Goal: Task Accomplishment & Management: Complete application form

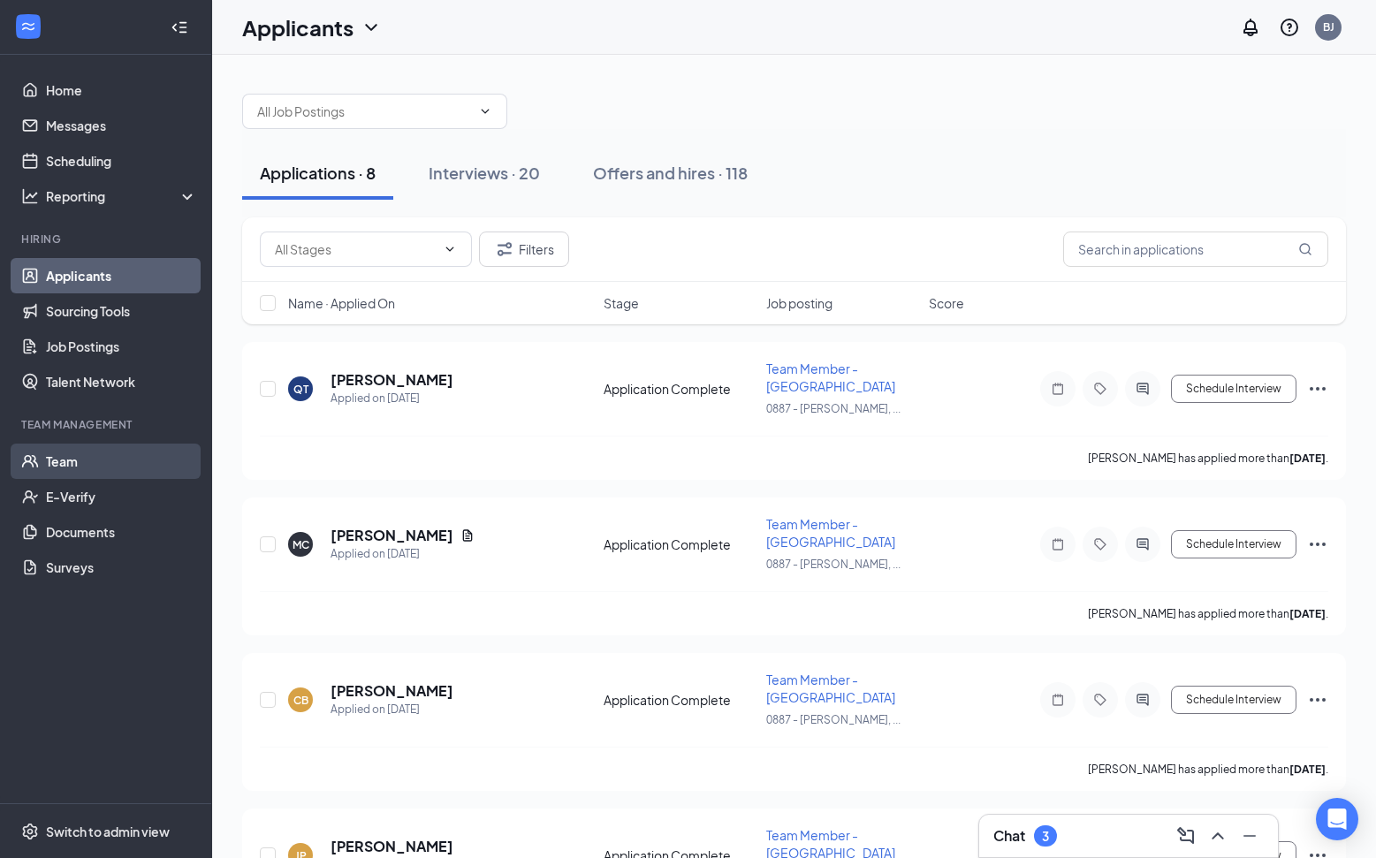
click at [62, 460] on link "Team" at bounding box center [121, 461] width 151 height 35
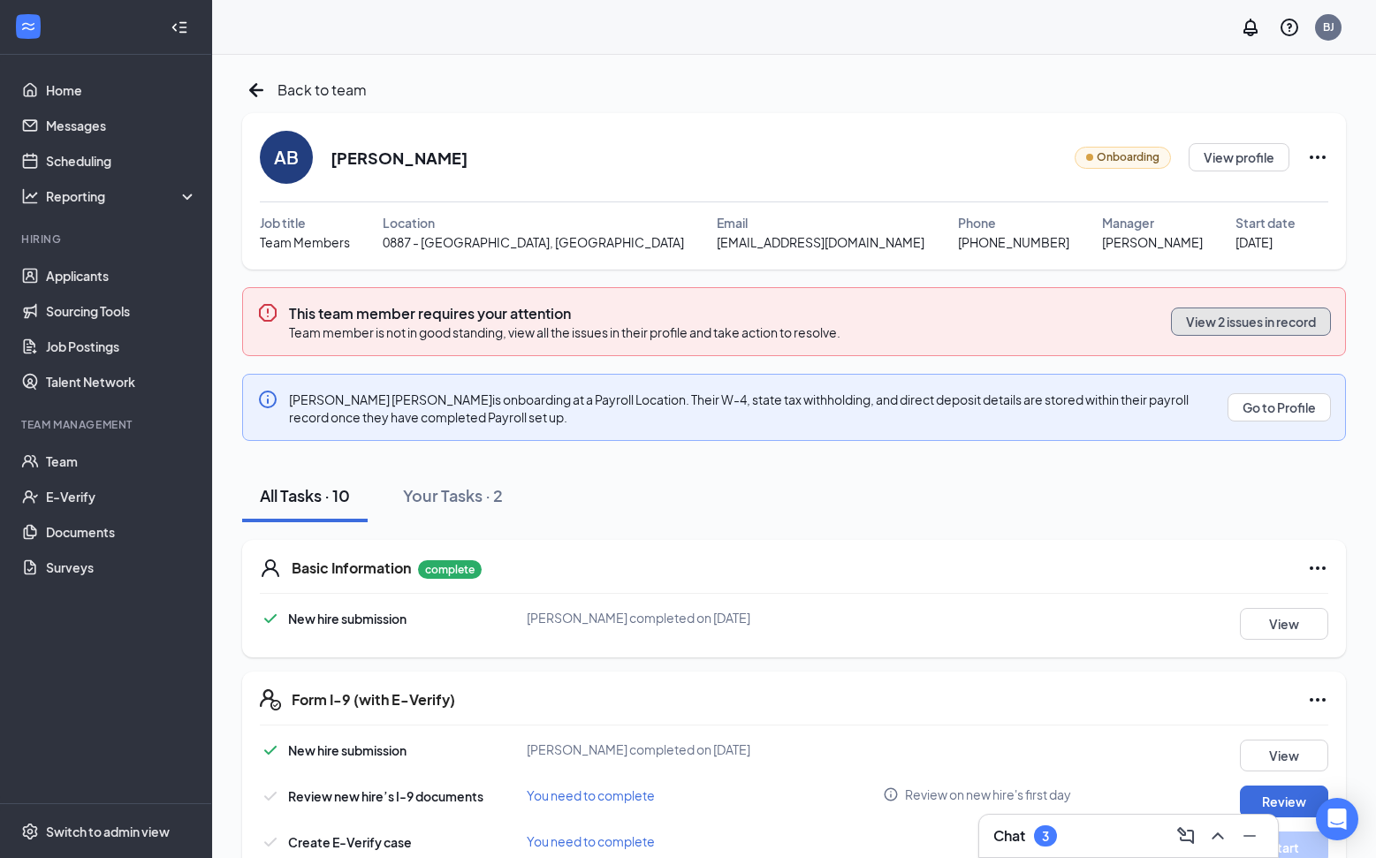
click at [1262, 327] on button "View 2 issues in record" at bounding box center [1251, 321] width 160 height 28
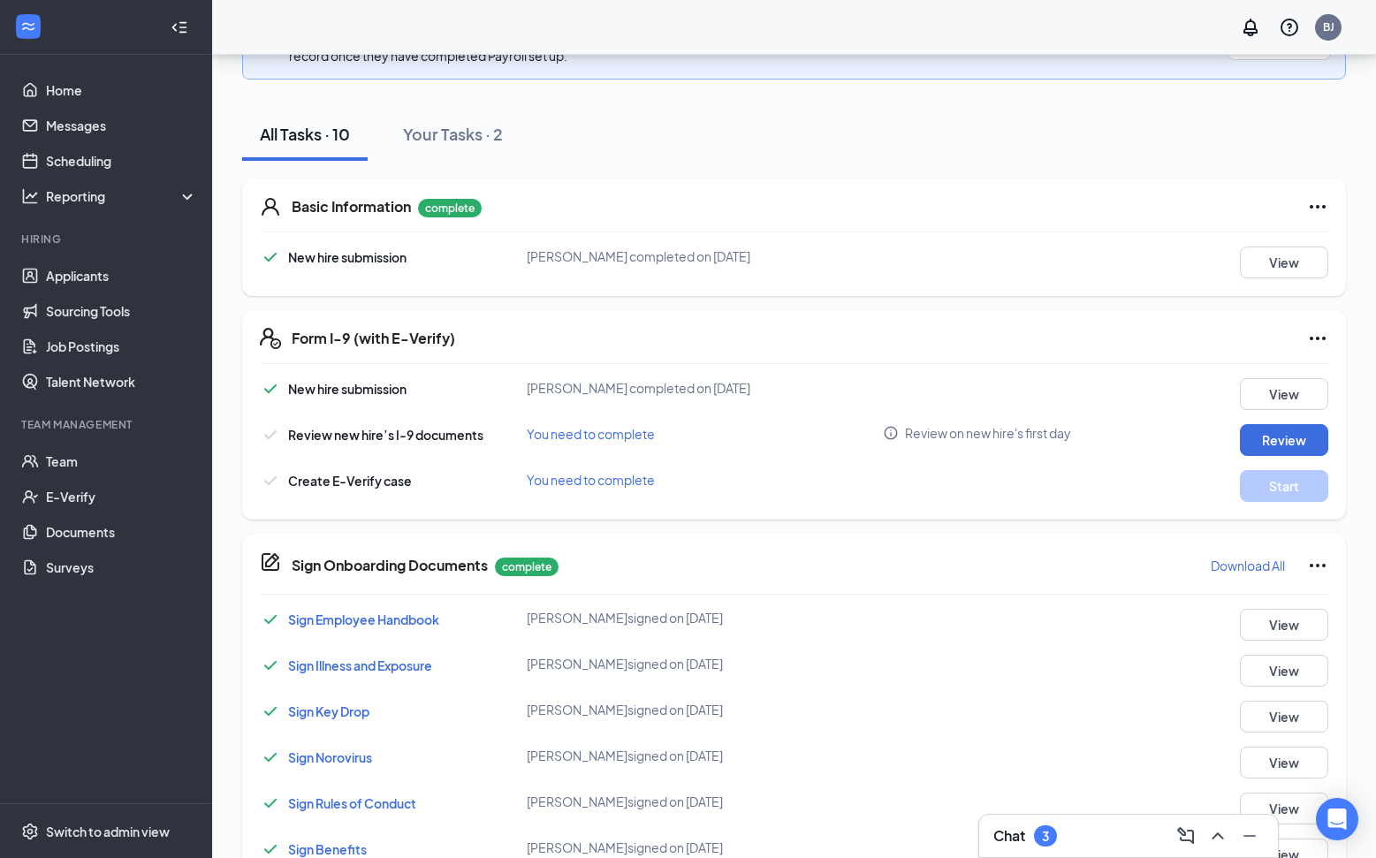
scroll to position [387, 0]
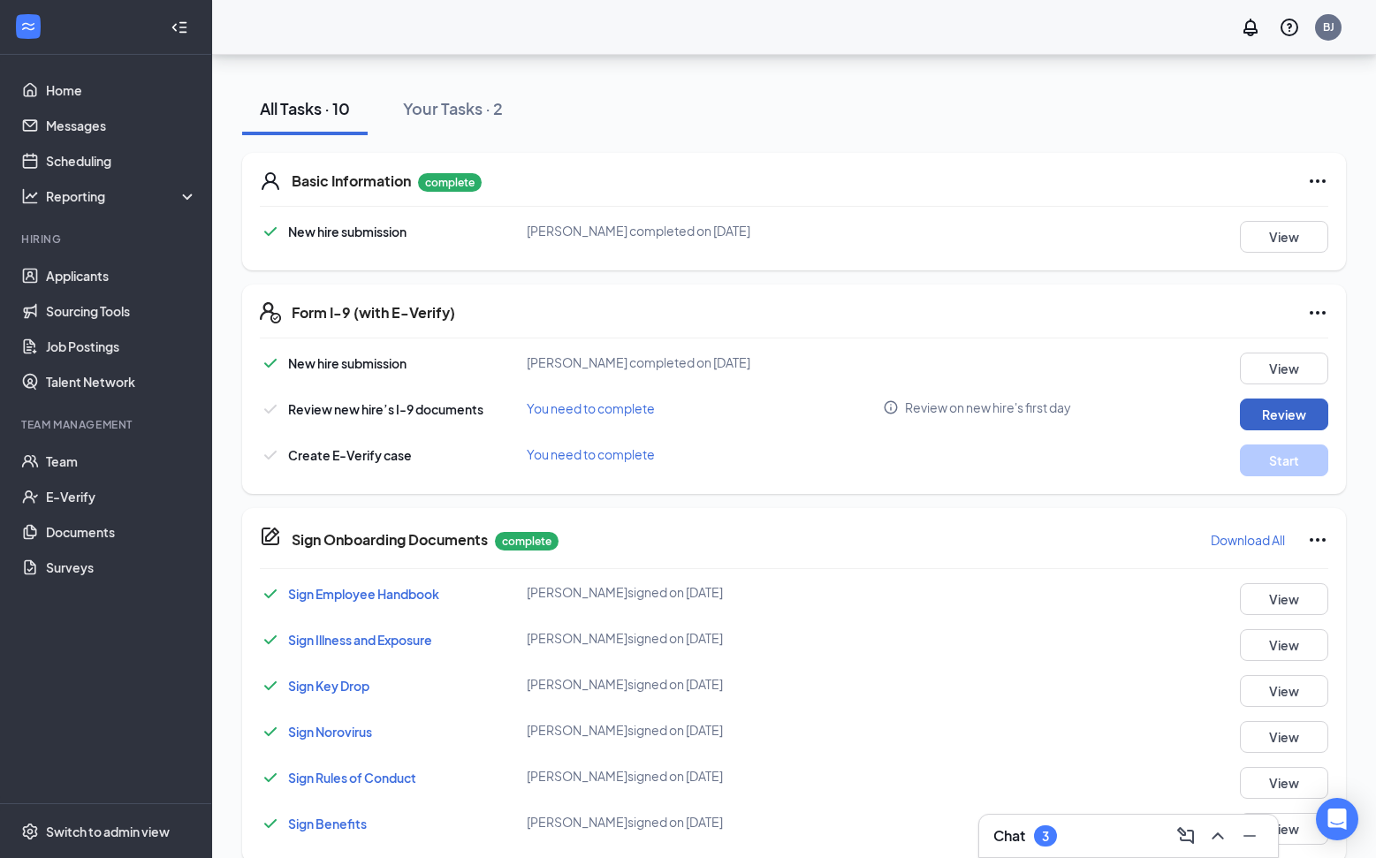
click at [1275, 414] on button "Review" at bounding box center [1284, 414] width 88 height 32
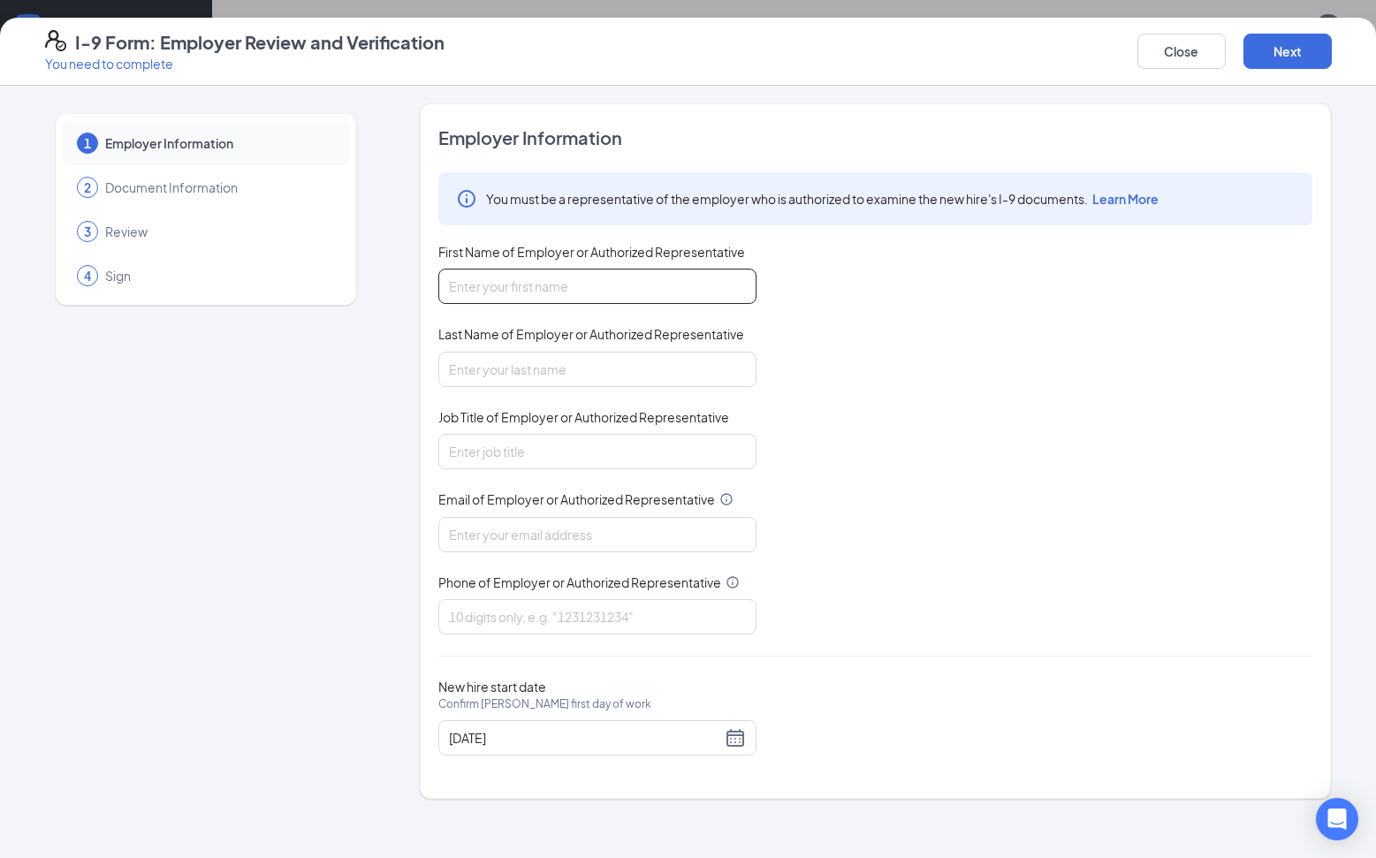
click at [521, 301] on input "First Name of Employer or Authorized Representative" at bounding box center [597, 286] width 318 height 35
type input "[PERSON_NAME]"
click at [567, 382] on input "Last Name of Employer or Authorized Representative" at bounding box center [597, 369] width 318 height 35
type input "[PERSON_NAME]"
click at [524, 461] on input "Job Title of Employer or Authorized Representative" at bounding box center [597, 451] width 318 height 35
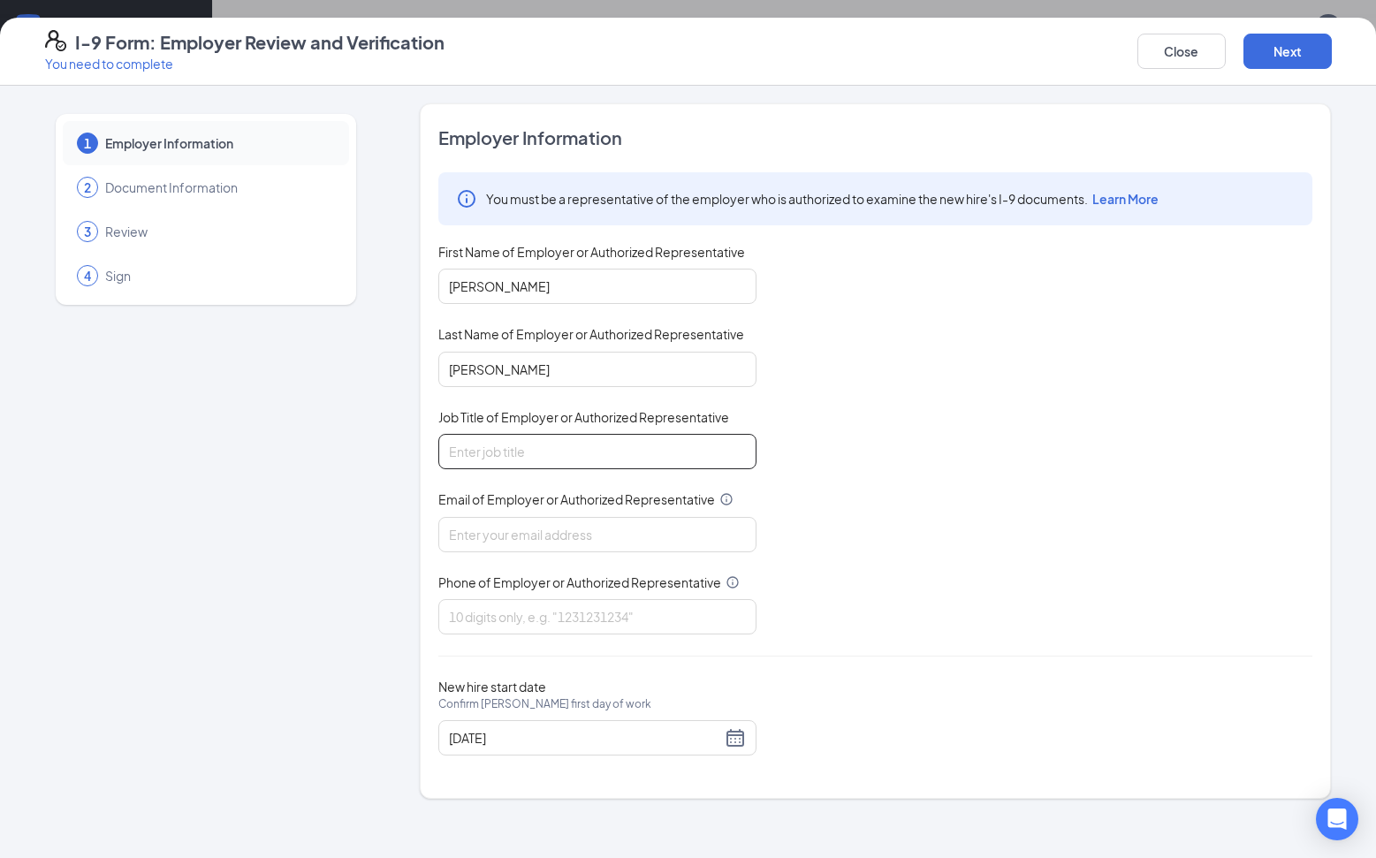
type input "GM"
click at [522, 528] on input "Email of Employer or Authorized Representative" at bounding box center [597, 534] width 318 height 35
type input "[EMAIL_ADDRESS][DOMAIN_NAME]"
click at [522, 620] on input "Phone of Employer or Authorized Representative" at bounding box center [597, 616] width 318 height 35
type input "7063674300"
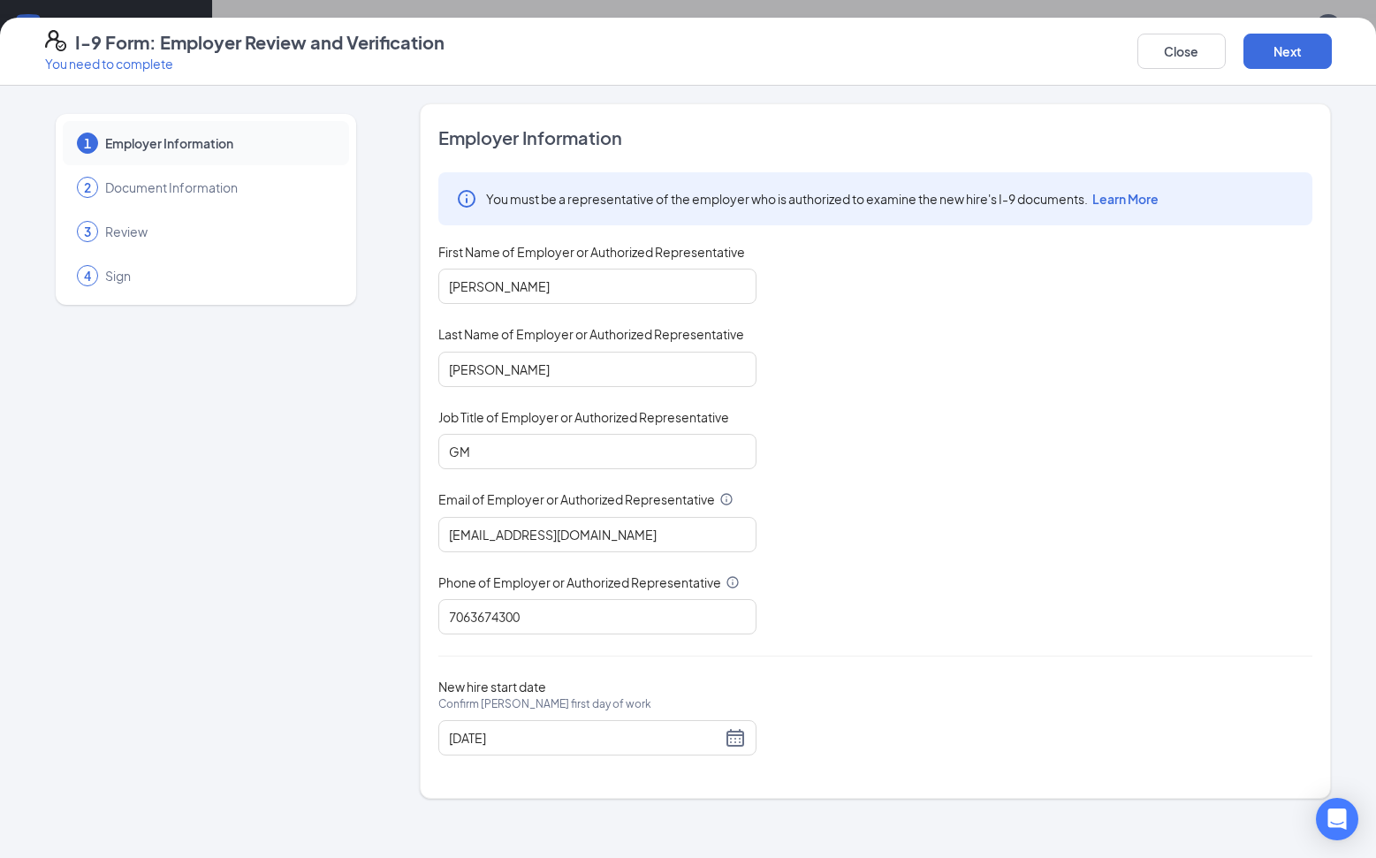
drag, startPoint x: 552, startPoint y: 759, endPoint x: 967, endPoint y: 742, distance: 414.7
click at [967, 742] on div "New hire start date Confirm [PERSON_NAME] first day of work [DATE]" at bounding box center [875, 717] width 874 height 77
click at [1277, 44] on button "Next" at bounding box center [1287, 51] width 88 height 35
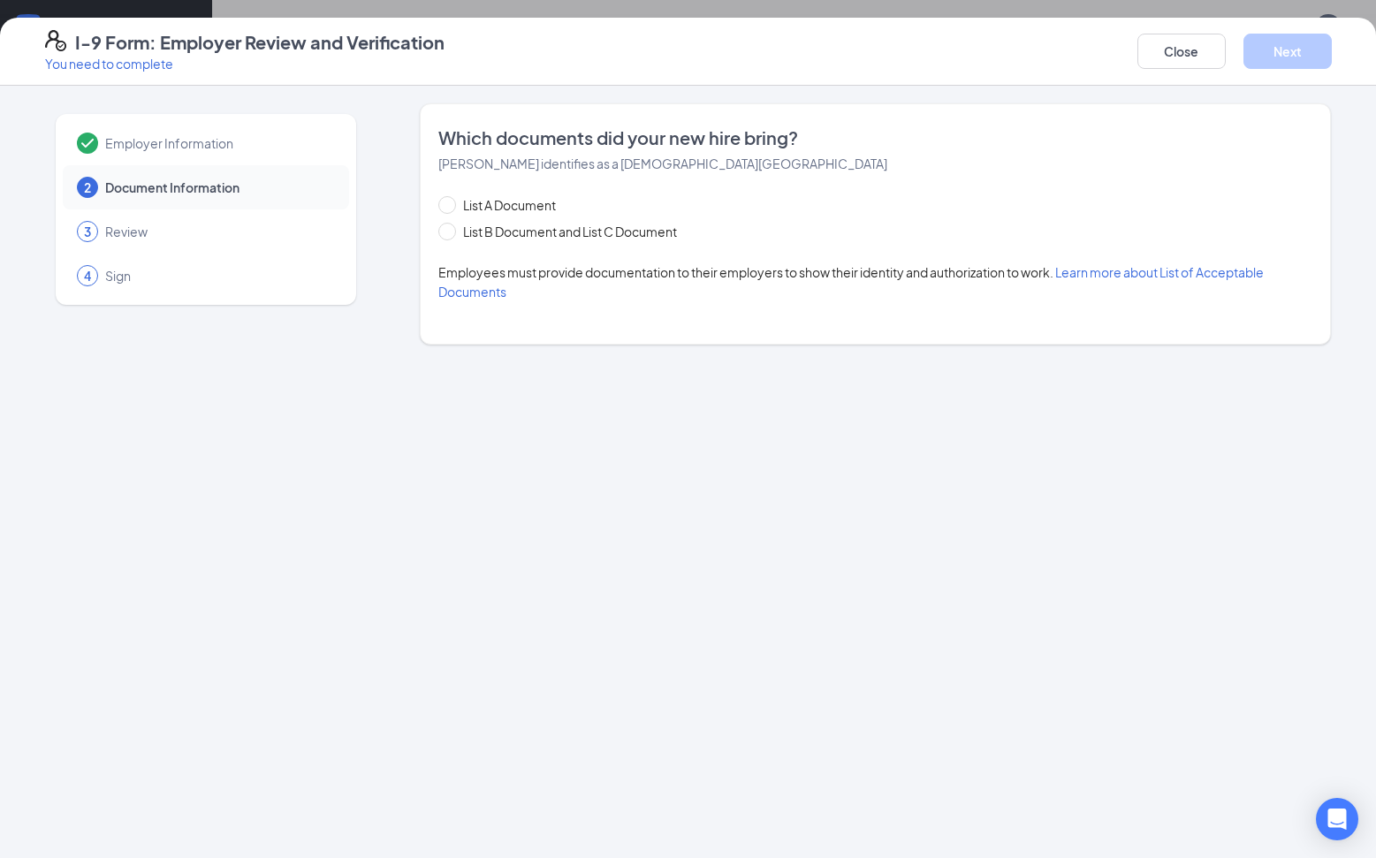
click at [444, 243] on div "List A Document List B Document and List C Document Employees must provide docu…" at bounding box center [875, 248] width 874 height 106
click at [452, 234] on span at bounding box center [447, 232] width 18 height 18
click at [451, 234] on input "List B Document and List C Document" at bounding box center [444, 229] width 12 height 12
radio input "true"
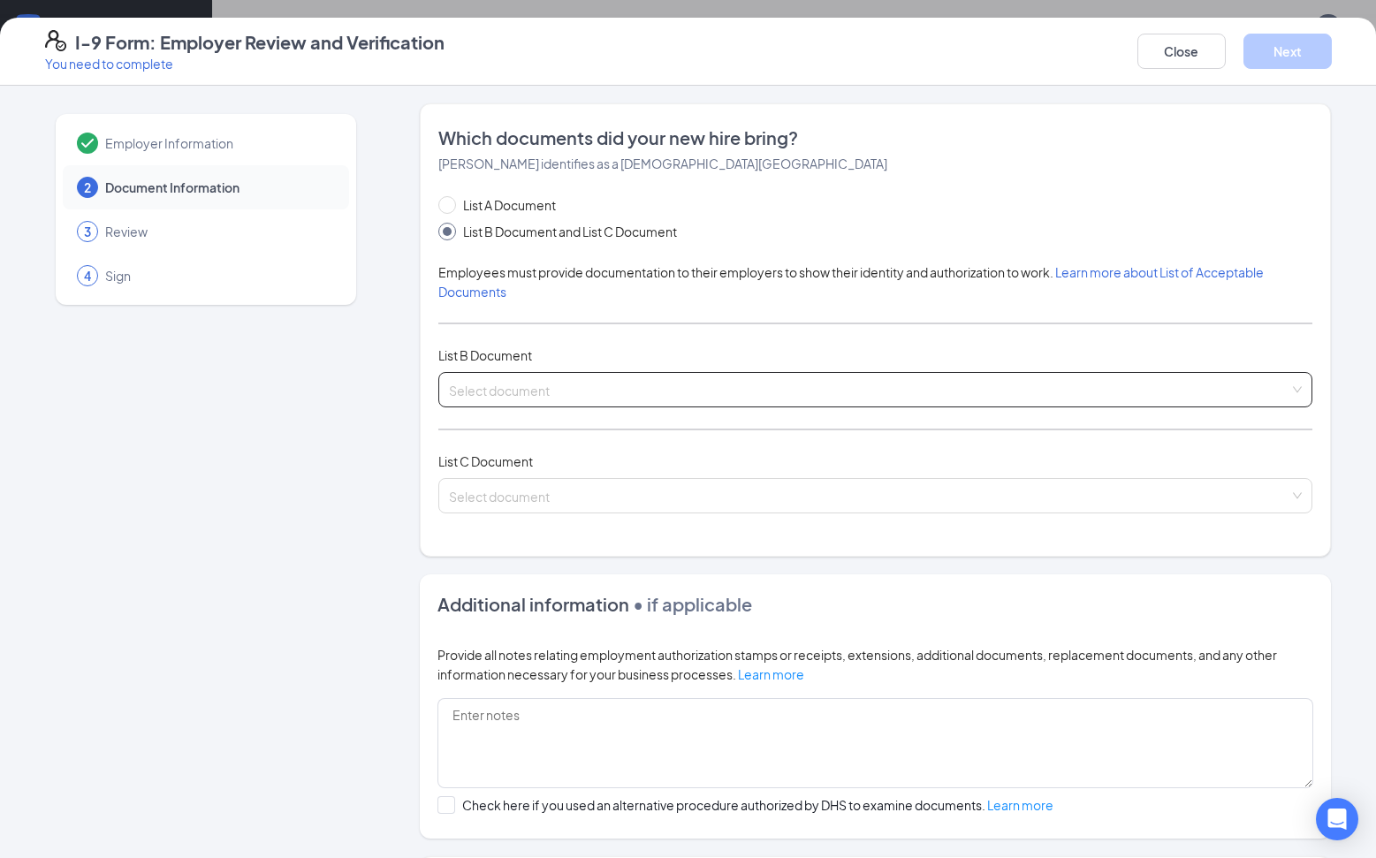
click at [475, 390] on input "search" at bounding box center [869, 386] width 840 height 27
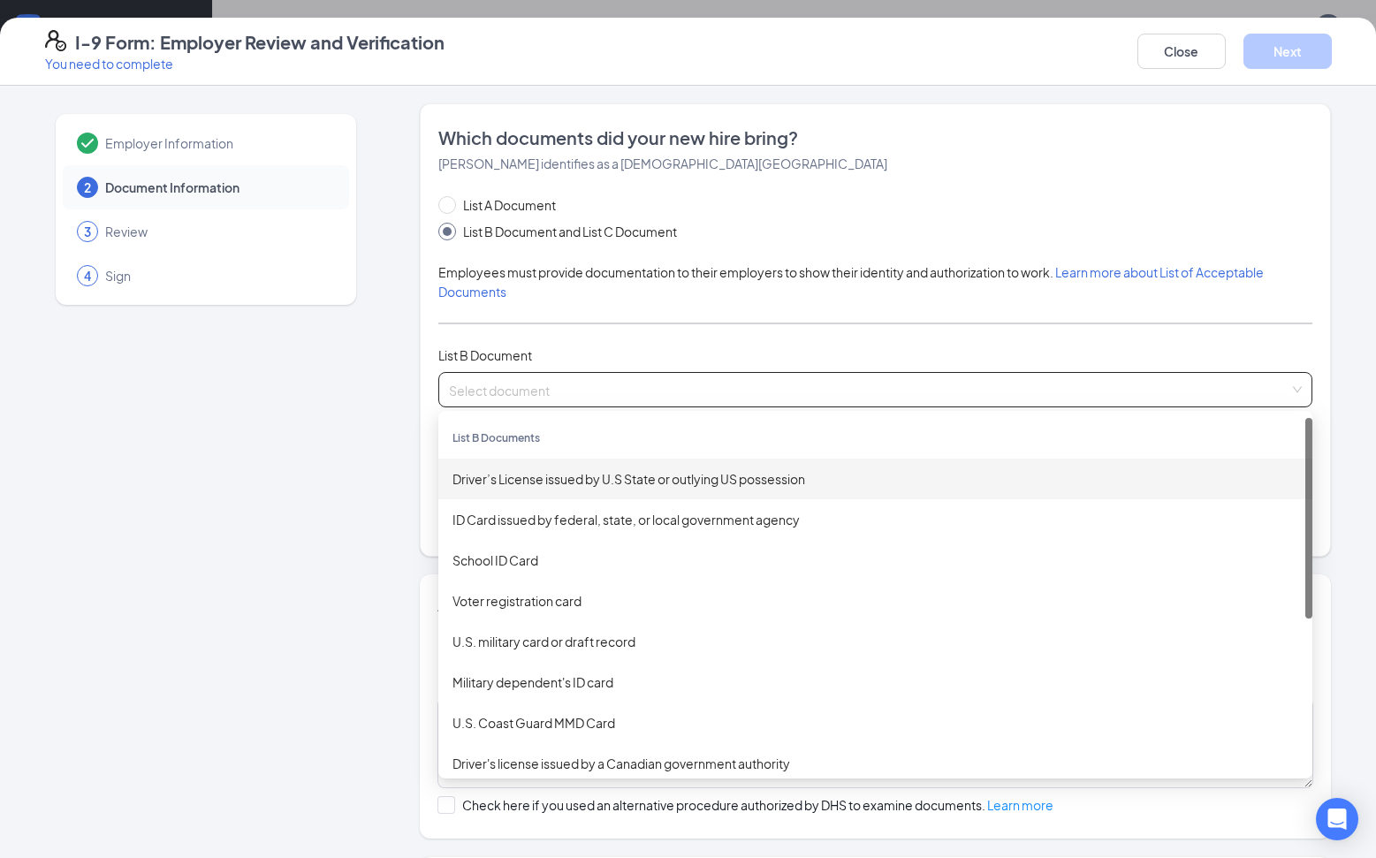
click at [479, 483] on div "Driver’s License issued by U.S State or outlying US possession" at bounding box center [875, 478] width 846 height 19
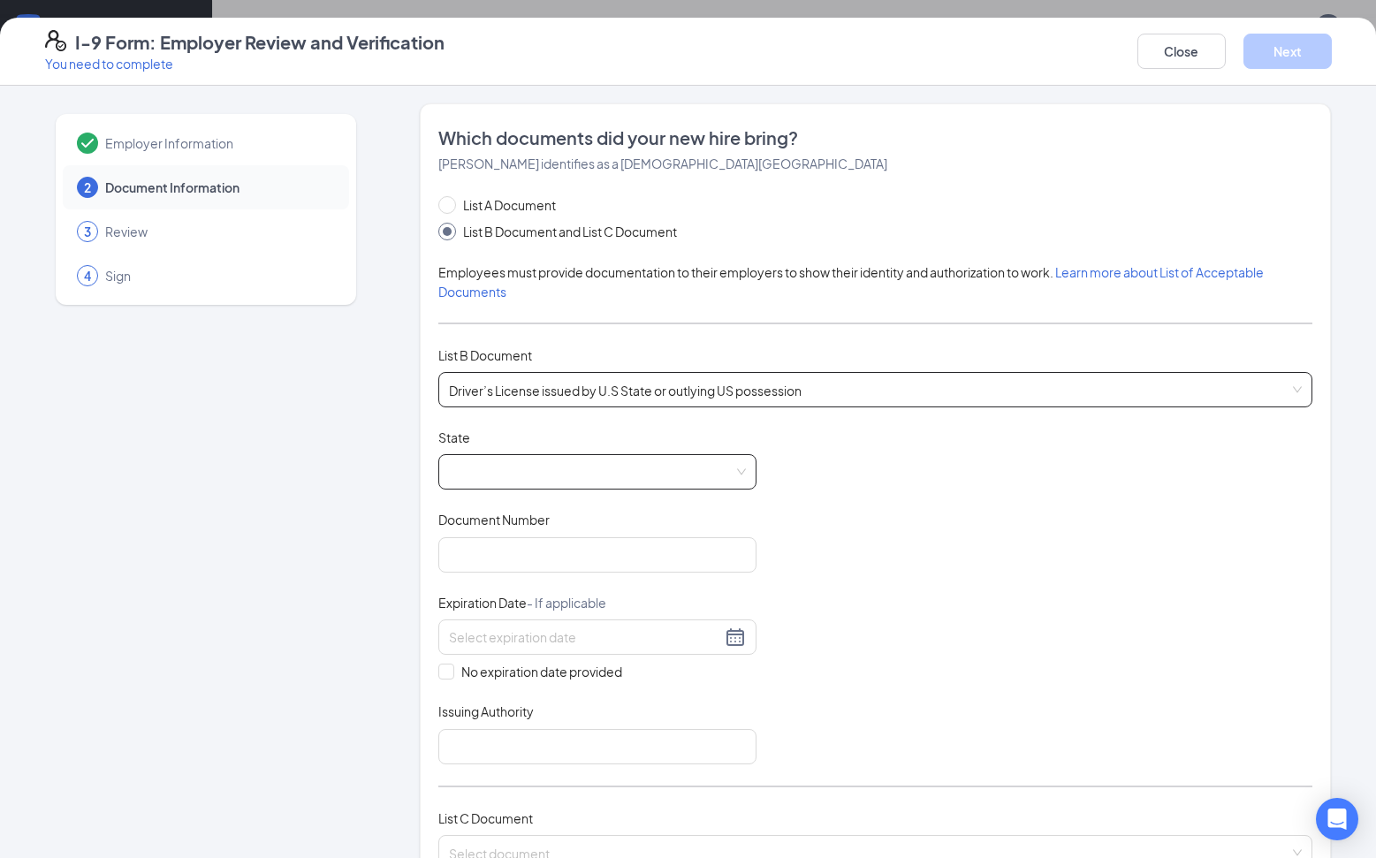
click at [466, 469] on span at bounding box center [597, 472] width 297 height 34
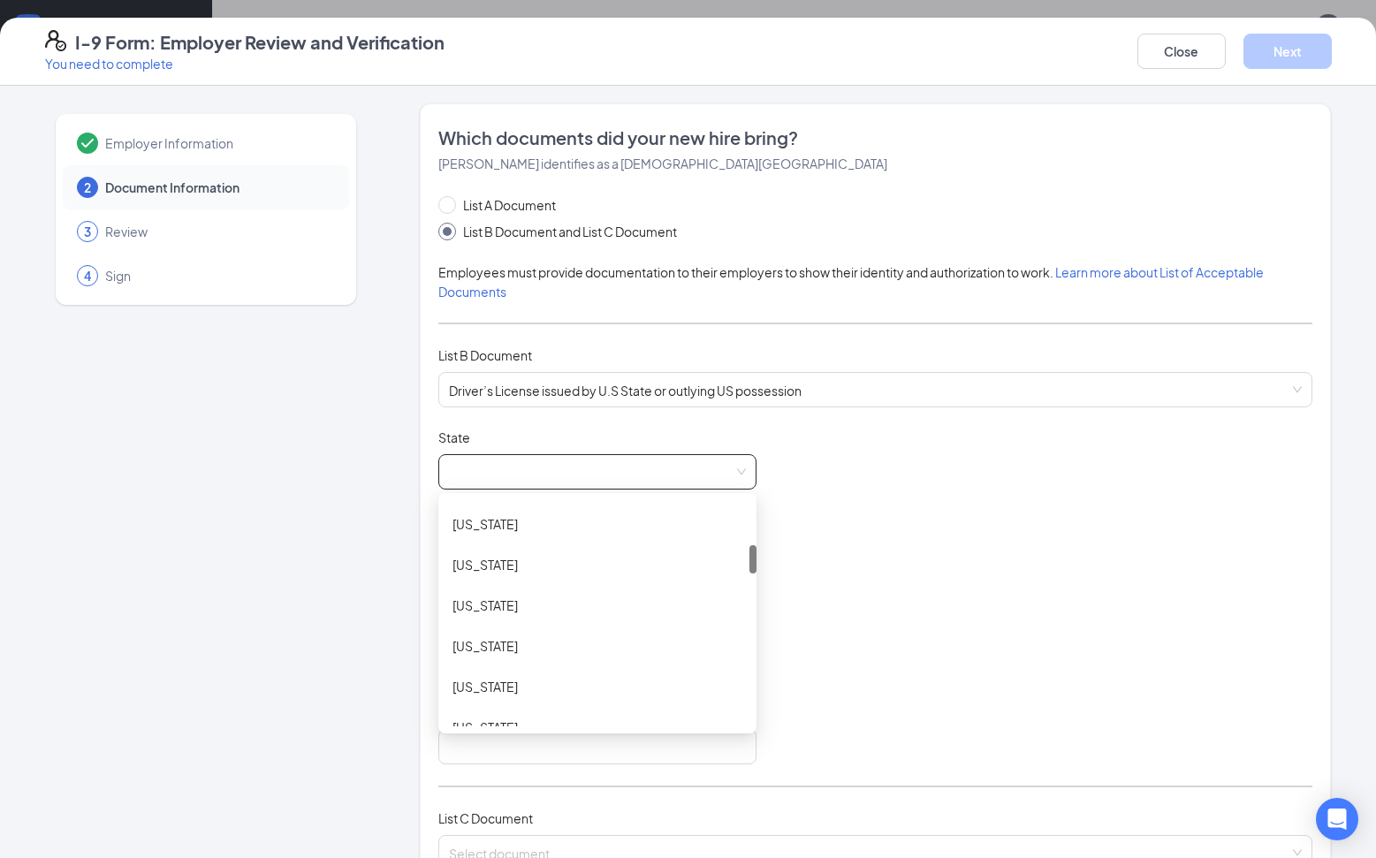
scroll to position [361, 0]
drag, startPoint x: 746, startPoint y: 504, endPoint x: 748, endPoint y: 550, distance: 46.0
click at [749, 550] on div at bounding box center [752, 560] width 7 height 28
click at [480, 608] on div "[US_STATE]" at bounding box center [597, 605] width 290 height 19
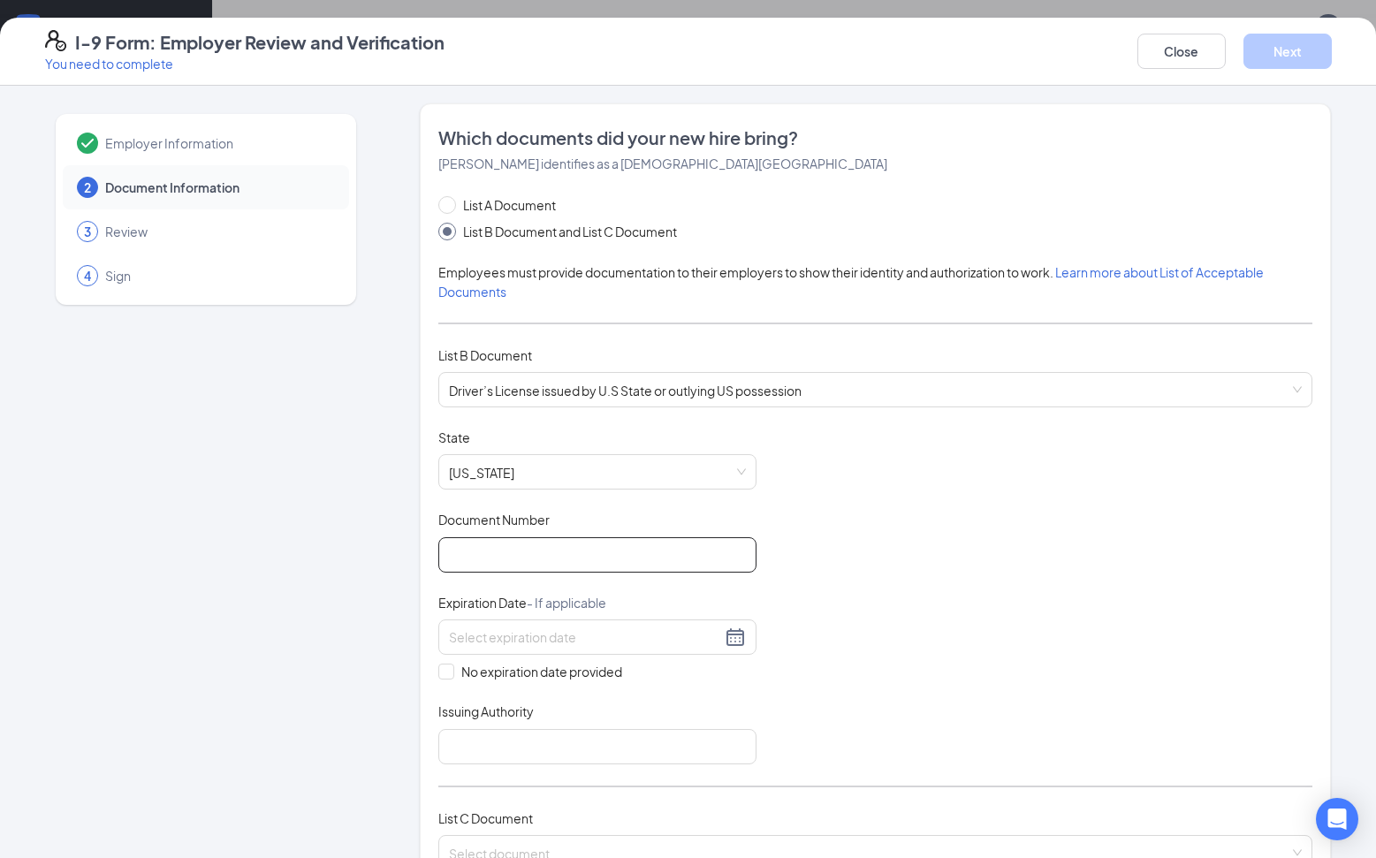
click at [449, 543] on input "Document Number" at bounding box center [597, 554] width 318 height 35
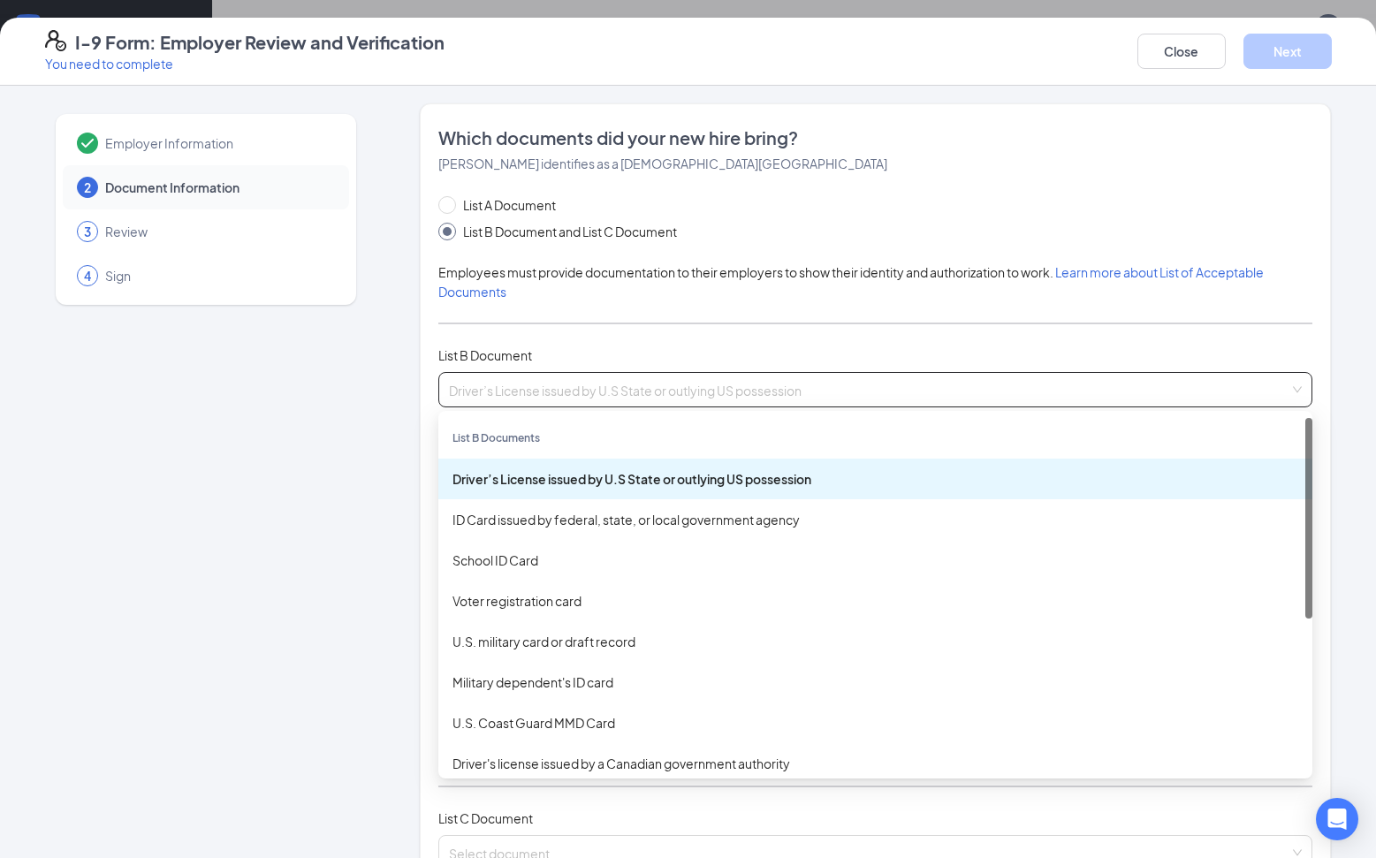
click at [1070, 397] on span "Driver’s License issued by U.S State or outlying US possession" at bounding box center [875, 390] width 853 height 34
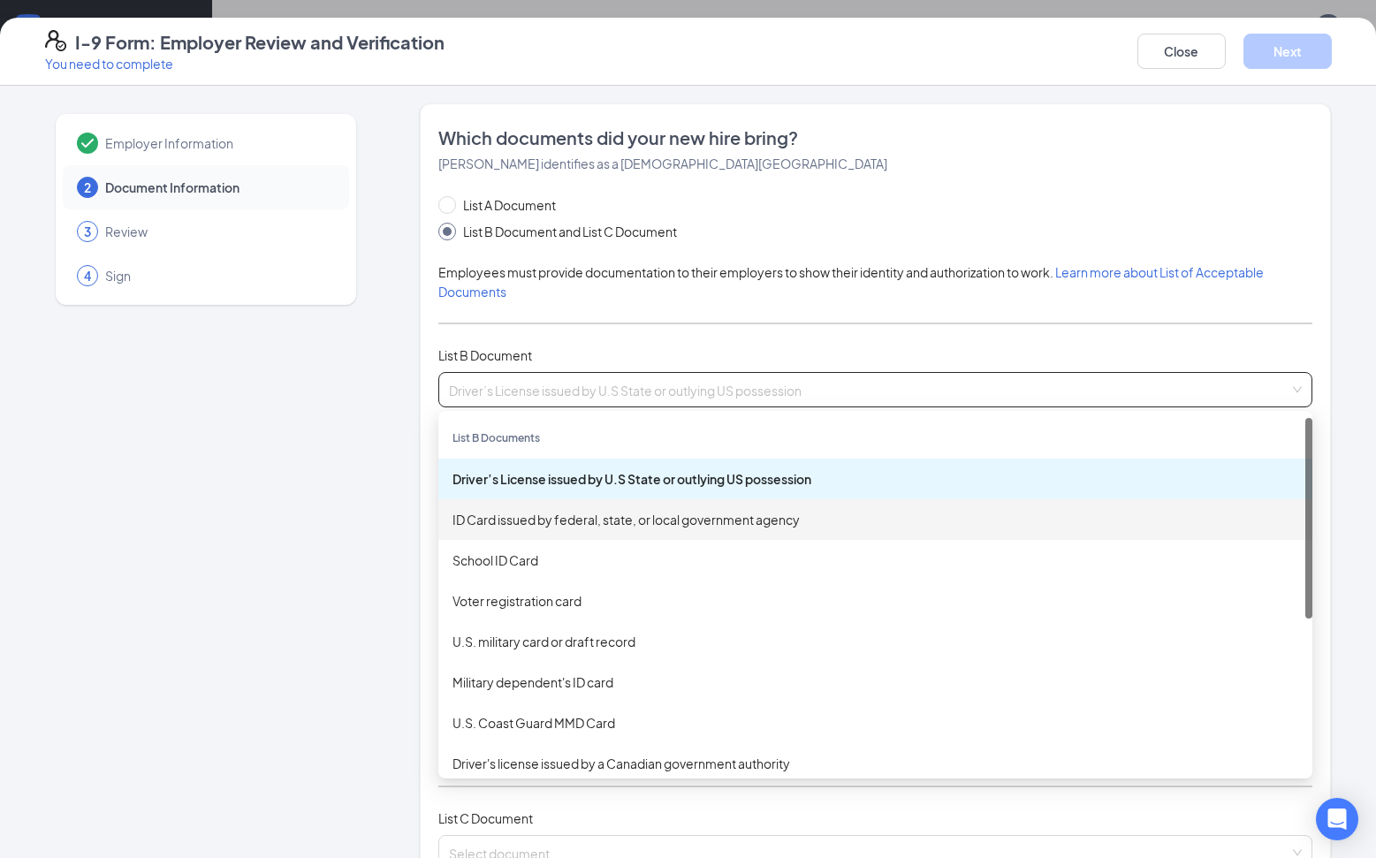
click at [537, 527] on div "ID Card issued by federal, state, or local government agency" at bounding box center [875, 519] width 846 height 19
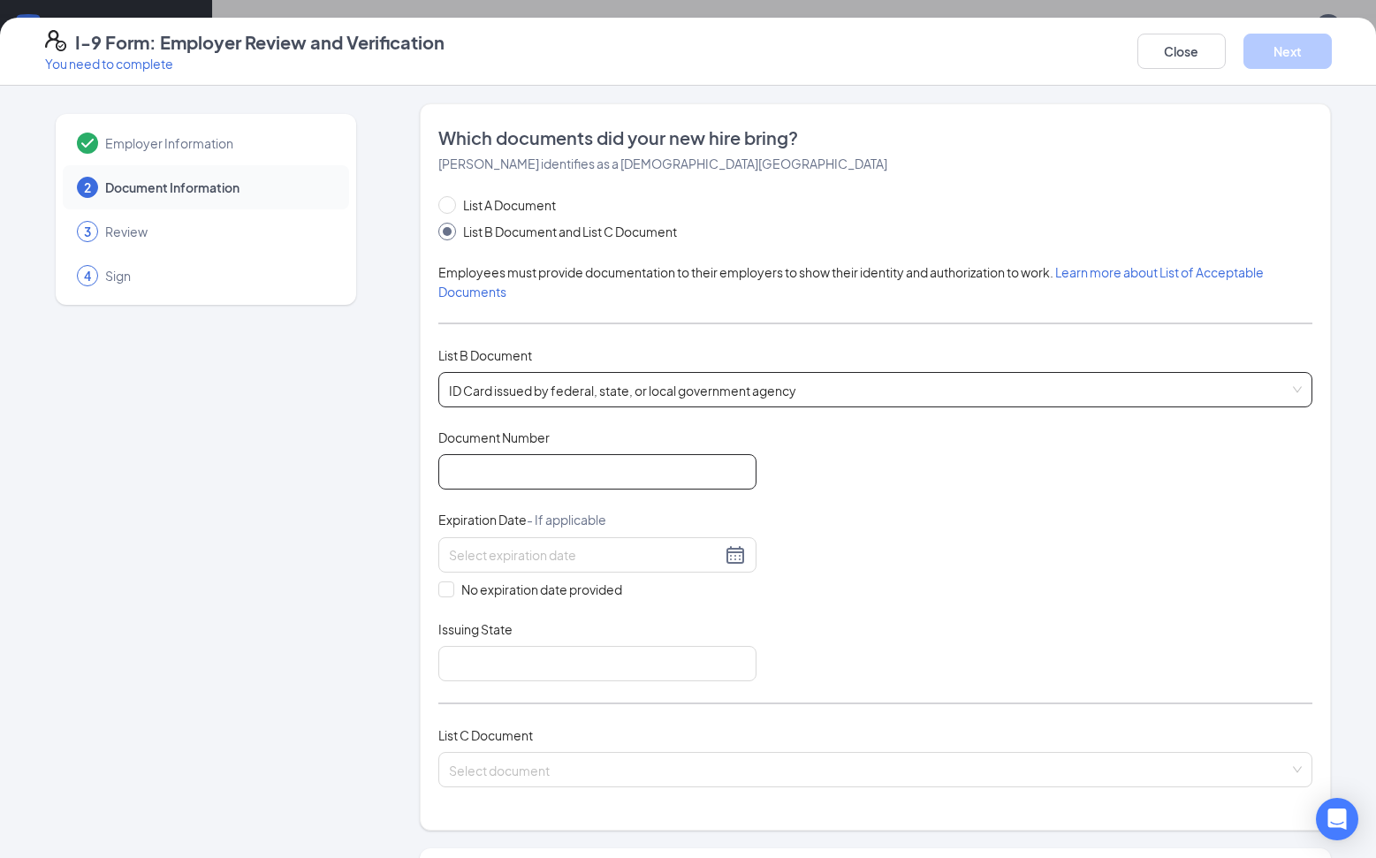
click at [507, 480] on input "Document Number" at bounding box center [597, 471] width 318 height 35
type input "054626451"
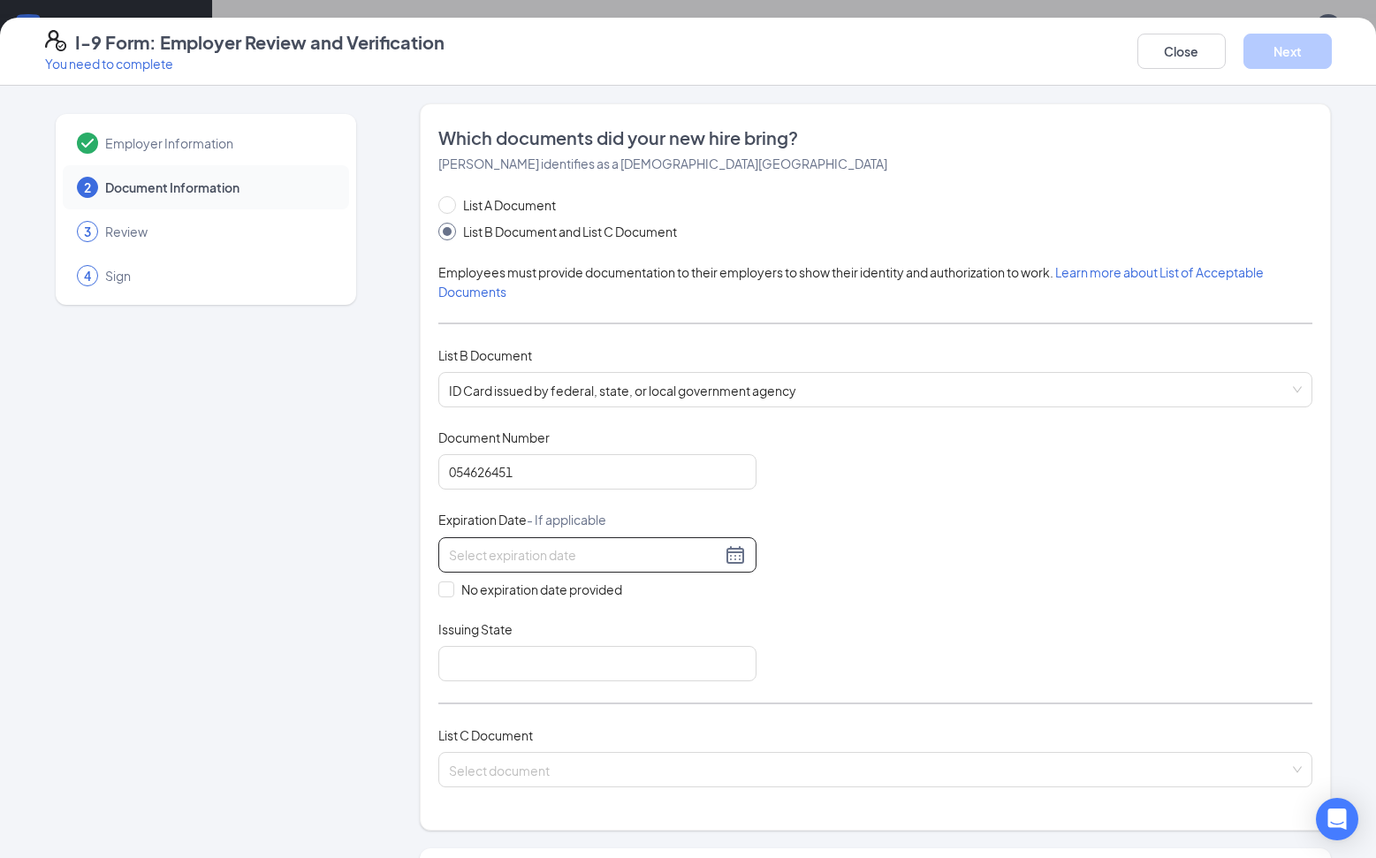
click at [471, 556] on input at bounding box center [585, 554] width 272 height 19
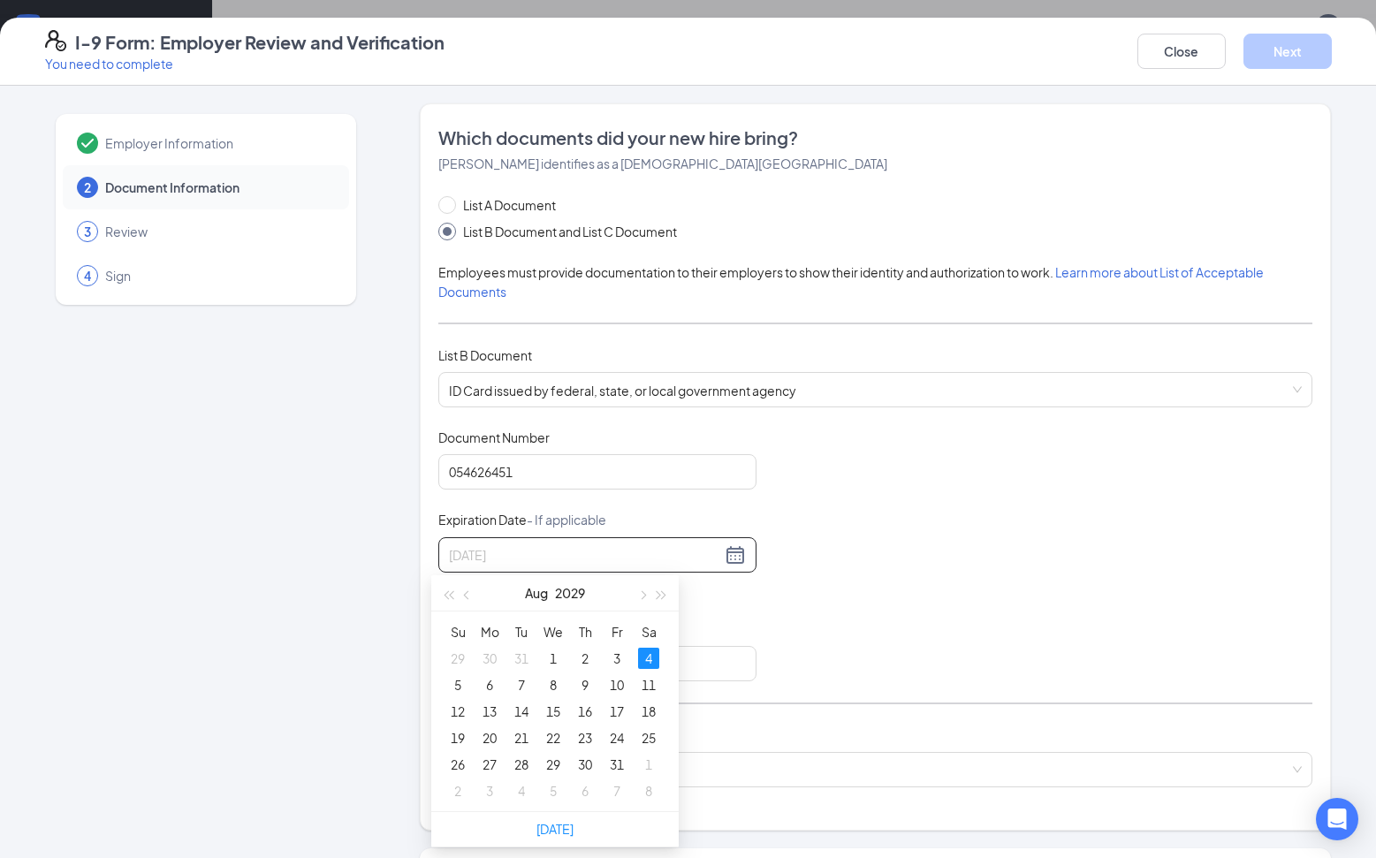
click at [651, 663] on div "4" at bounding box center [648, 658] width 21 height 21
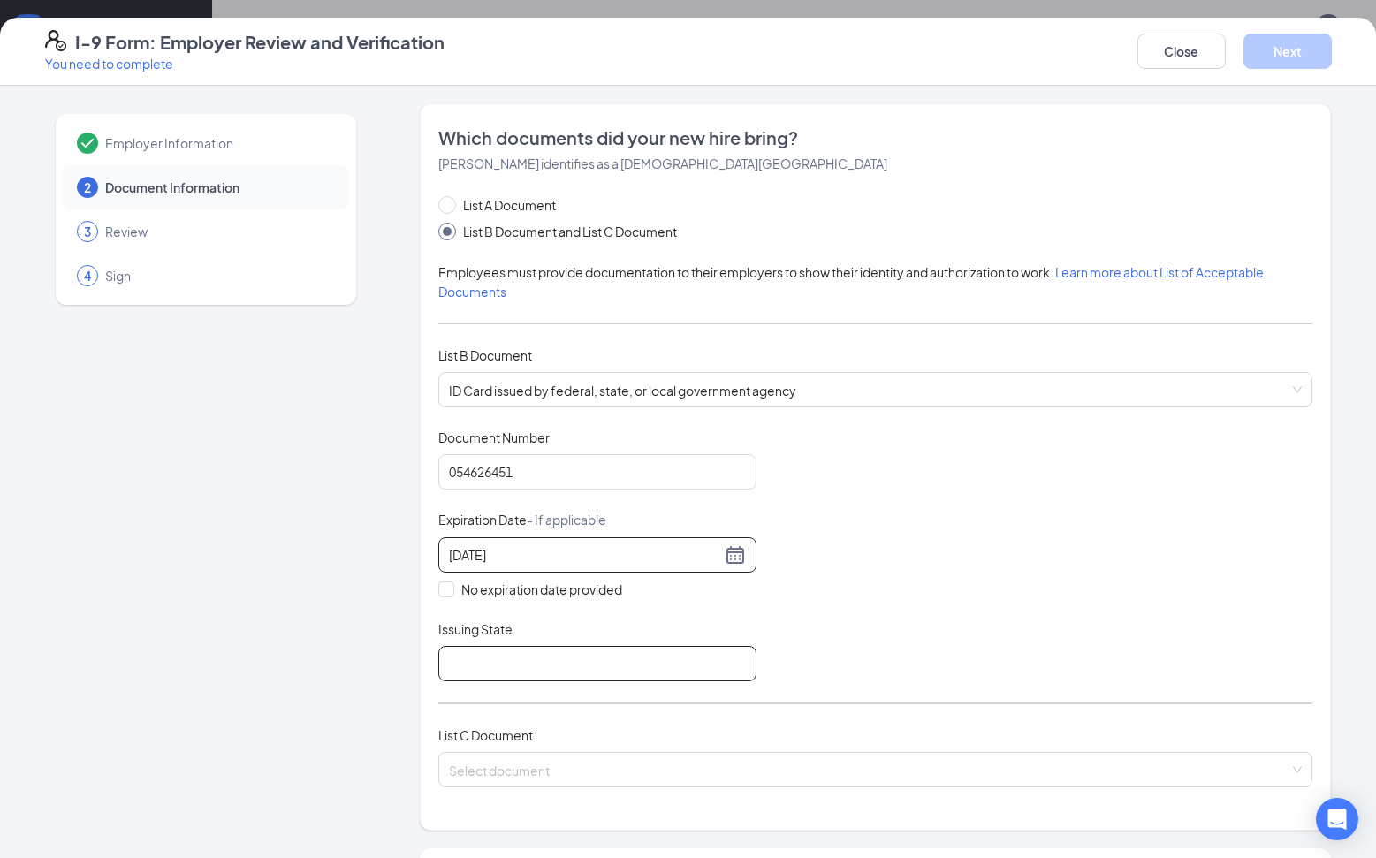
type input "[DATE]"
click at [491, 669] on input "Issuing State" at bounding box center [597, 663] width 318 height 35
type input "[US_STATE]"
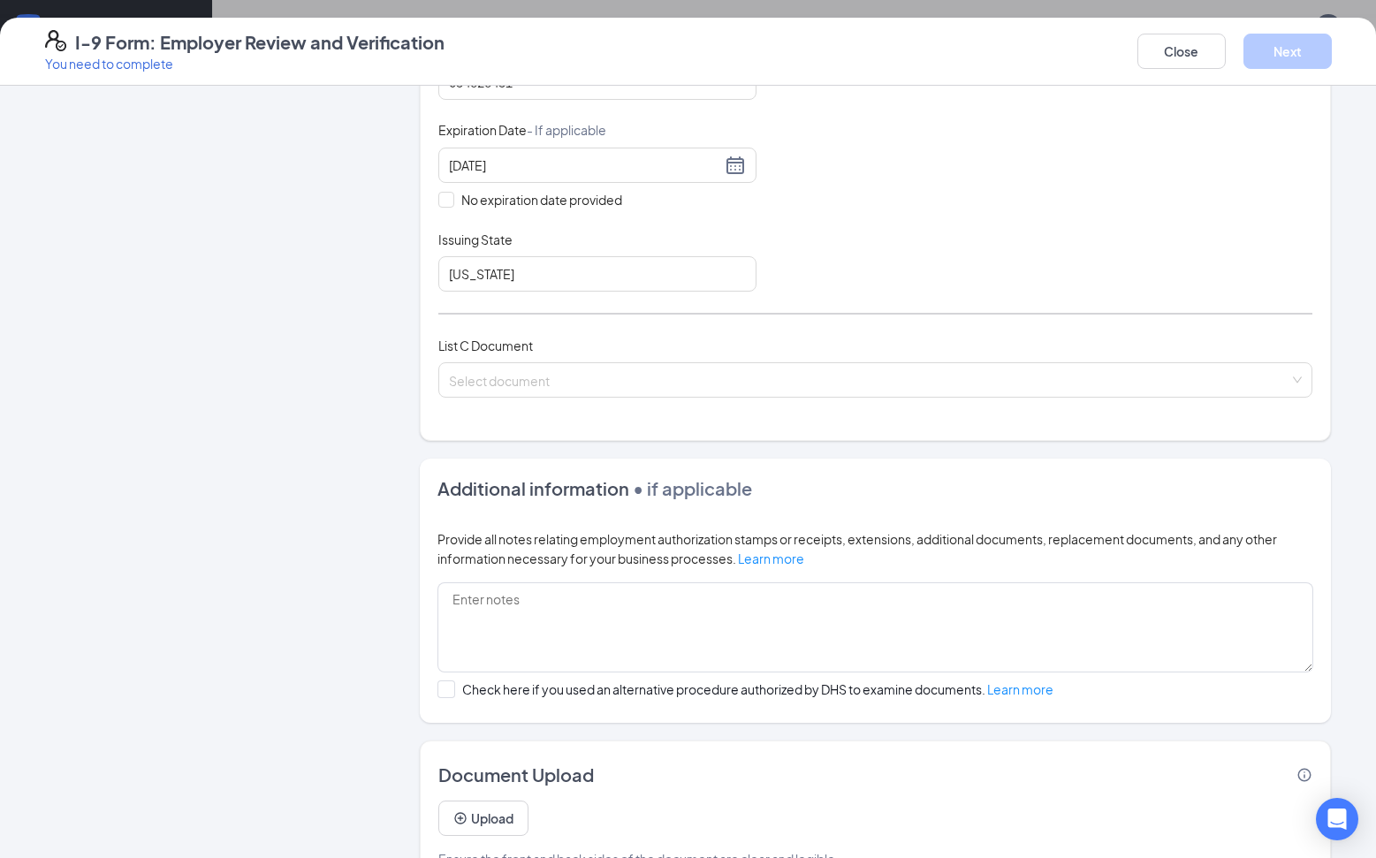
scroll to position [440, 0]
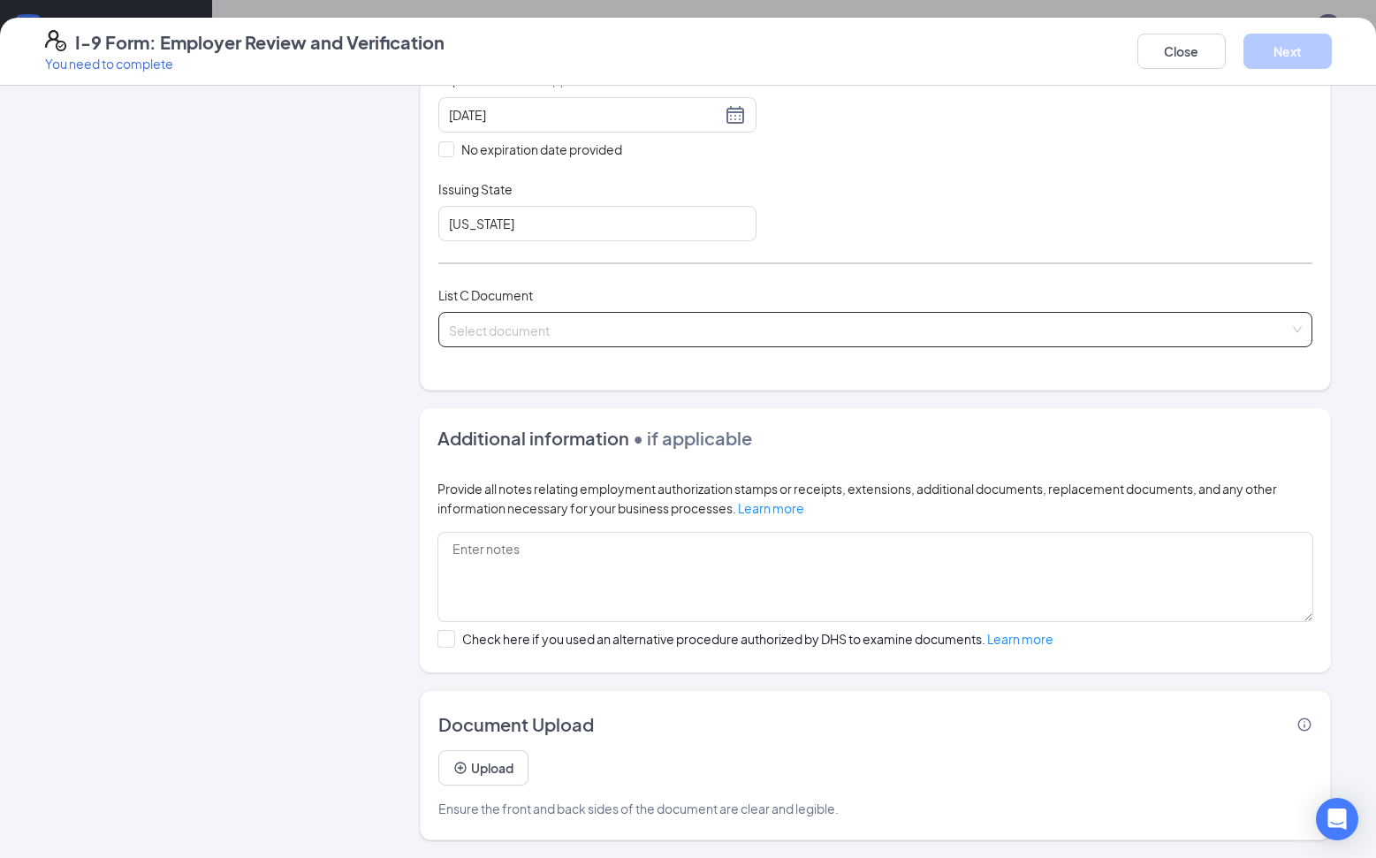
click at [466, 336] on input "search" at bounding box center [869, 326] width 840 height 27
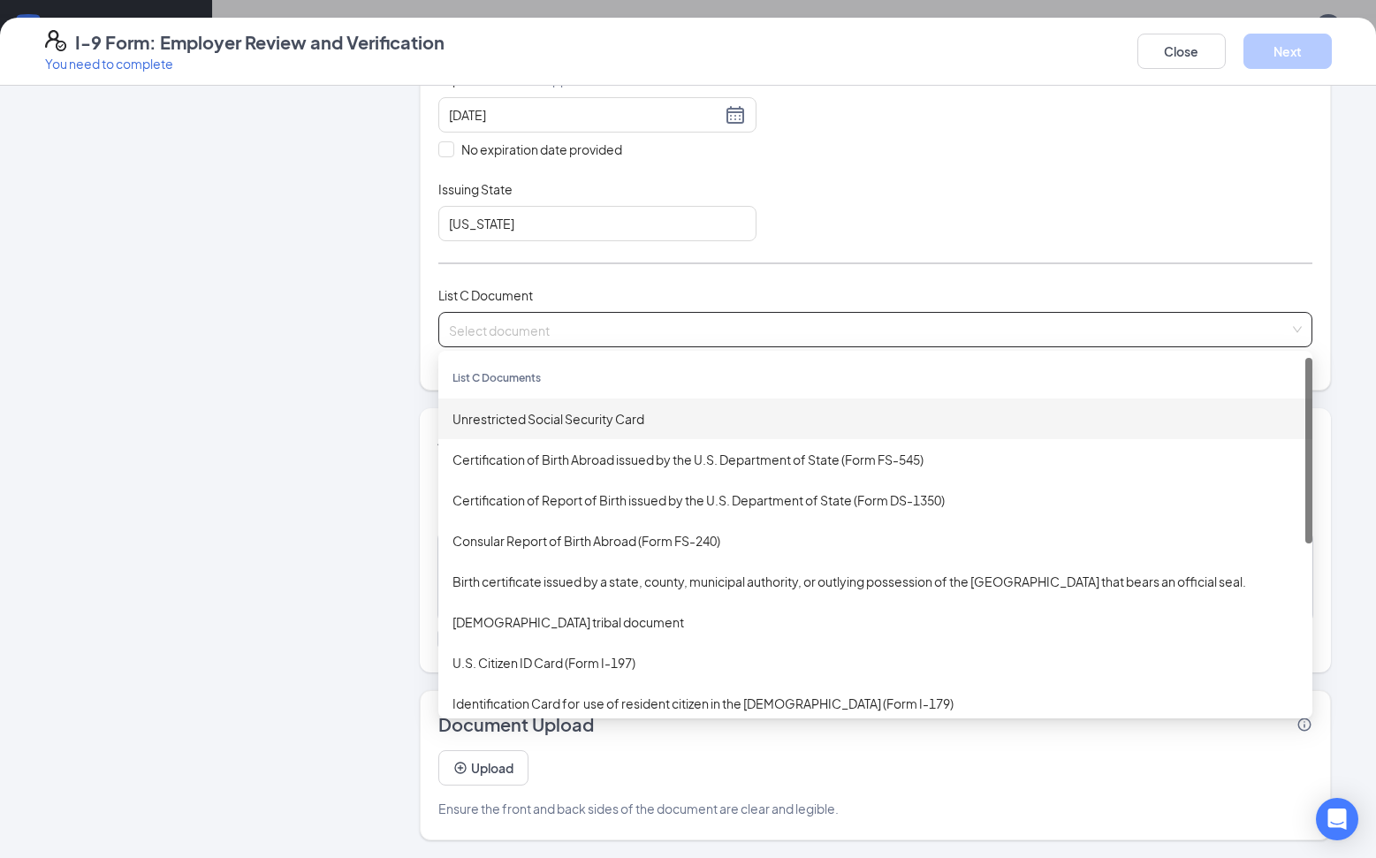
click at [509, 421] on div "Unrestricted Social Security Card" at bounding box center [875, 418] width 846 height 19
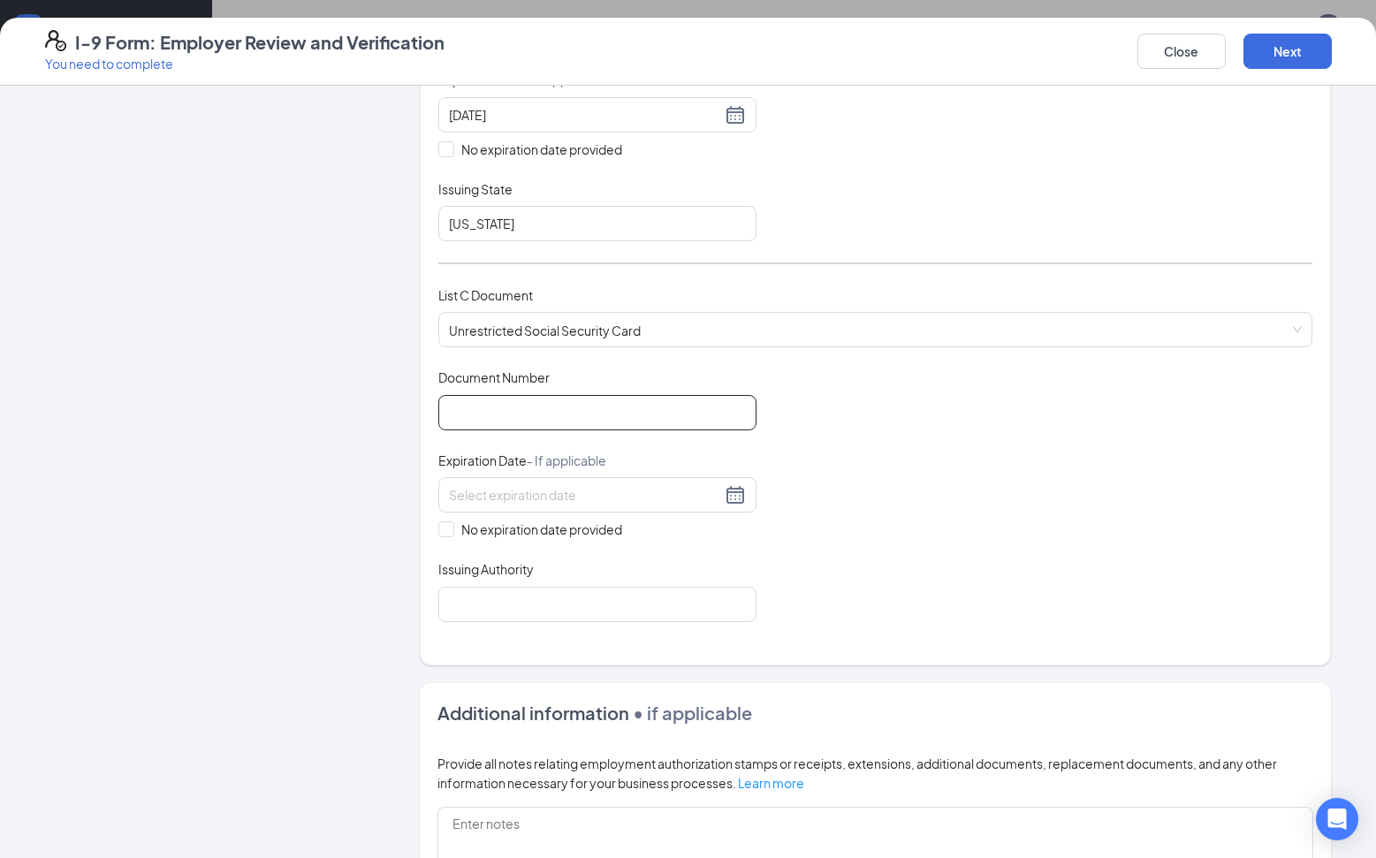
click at [457, 405] on input "Document Number" at bounding box center [597, 412] width 318 height 35
type input "252855153"
click at [454, 533] on span "No expiration date provided" at bounding box center [541, 529] width 175 height 19
click at [448, 533] on input "No expiration date provided" at bounding box center [444, 527] width 12 height 12
checkbox input "true"
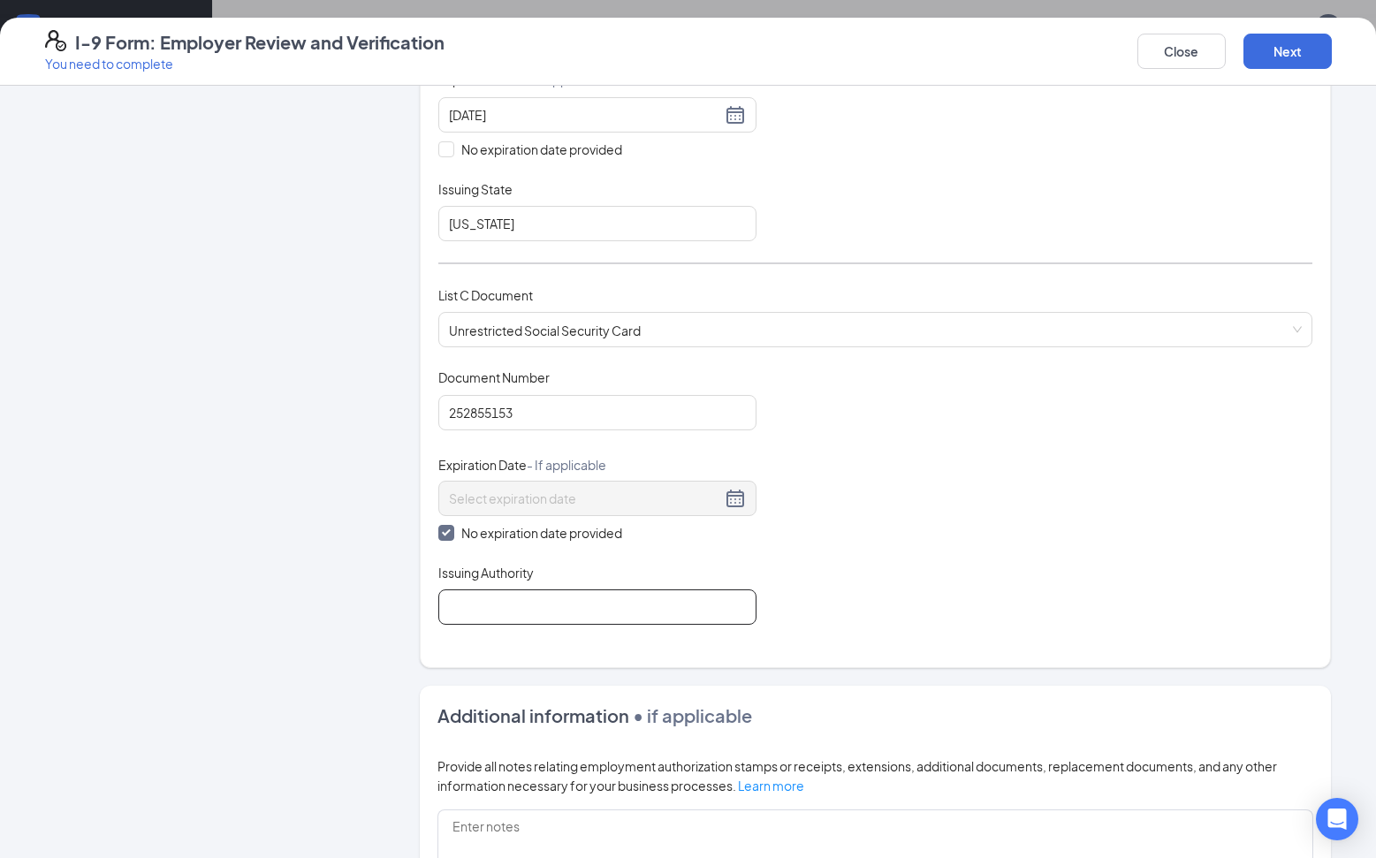
click at [472, 605] on input "Issuing Authority" at bounding box center [597, 606] width 318 height 35
type input "Social security"
click at [1301, 46] on button "Next" at bounding box center [1287, 51] width 88 height 35
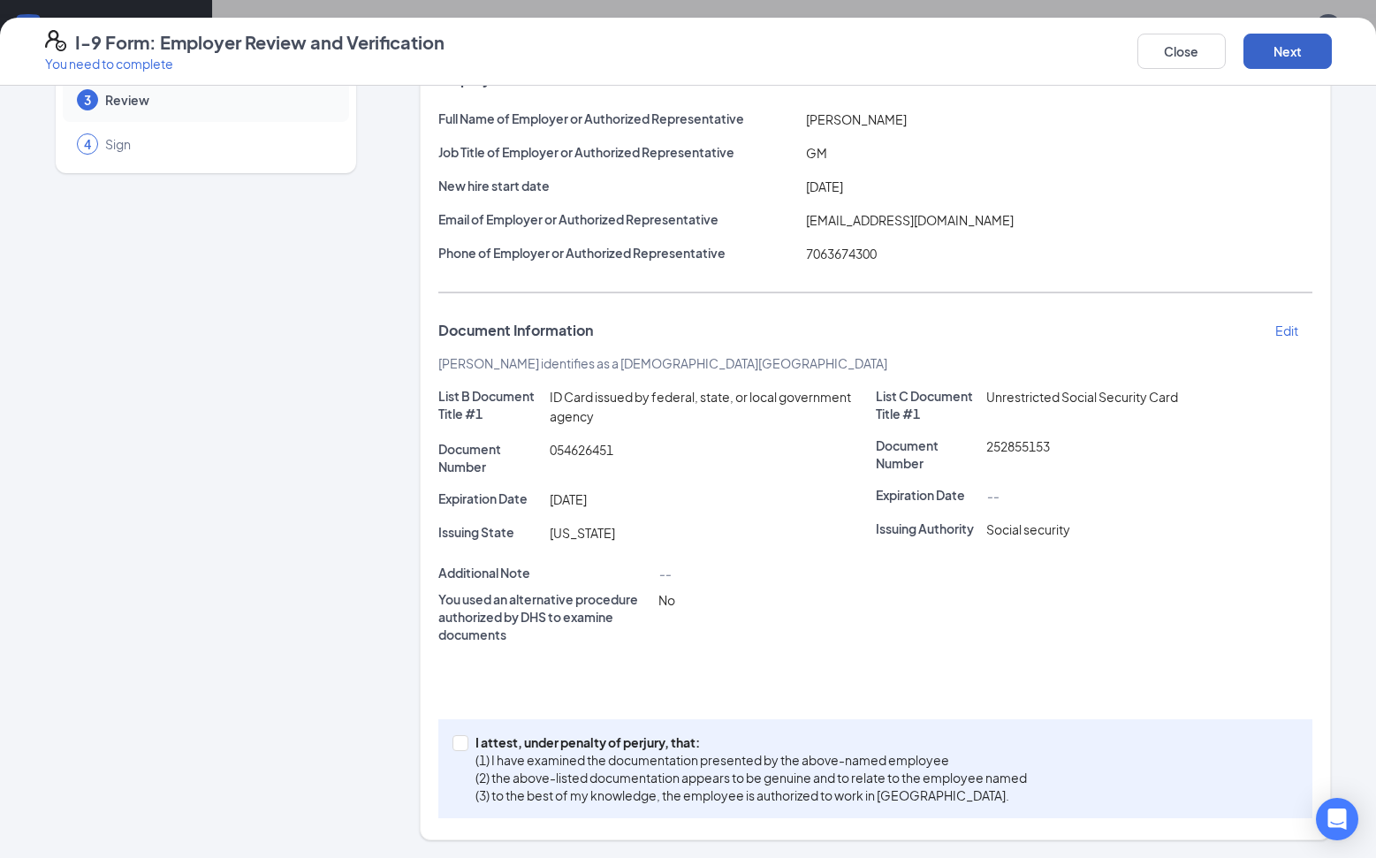
scroll to position [132, 0]
click at [452, 747] on span at bounding box center [460, 743] width 16 height 16
click at [452, 747] on input "I attest, under penalty of [PERSON_NAME], that: (1) I have examined the documen…" at bounding box center [458, 741] width 12 height 12
checkbox input "true"
click at [1288, 47] on button "Next" at bounding box center [1287, 51] width 88 height 35
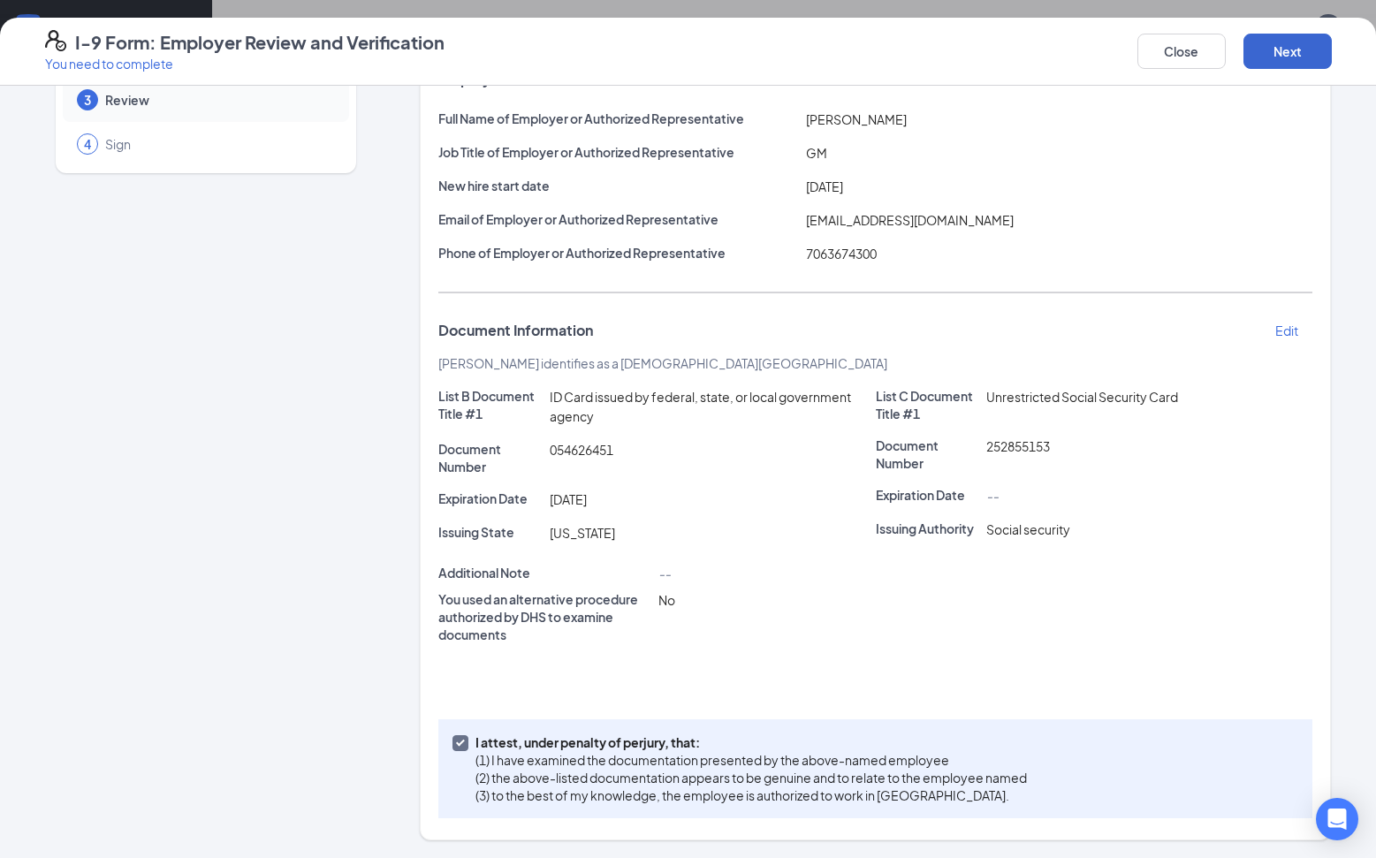
scroll to position [0, 0]
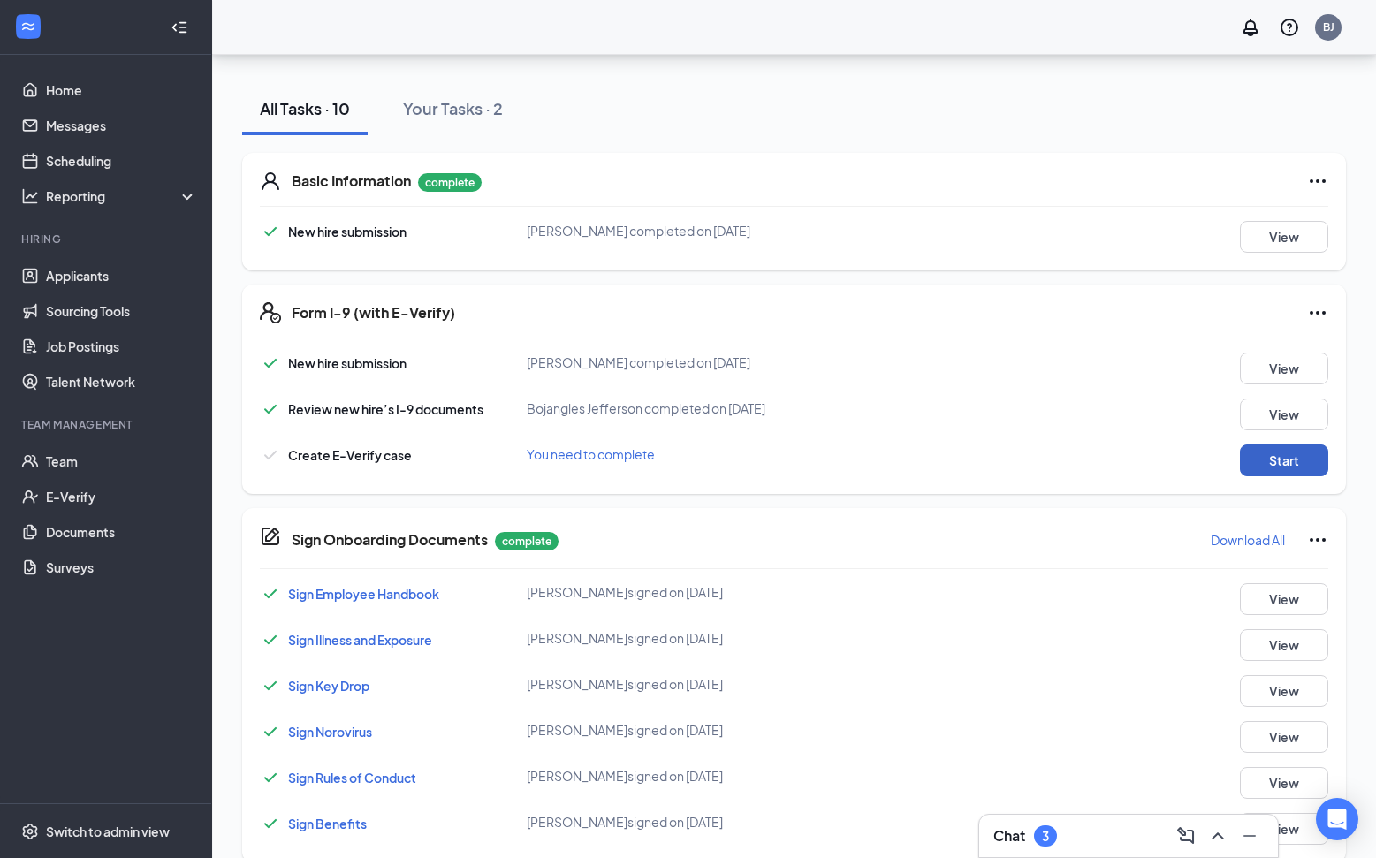
click at [1281, 459] on button "Start" at bounding box center [1284, 460] width 88 height 32
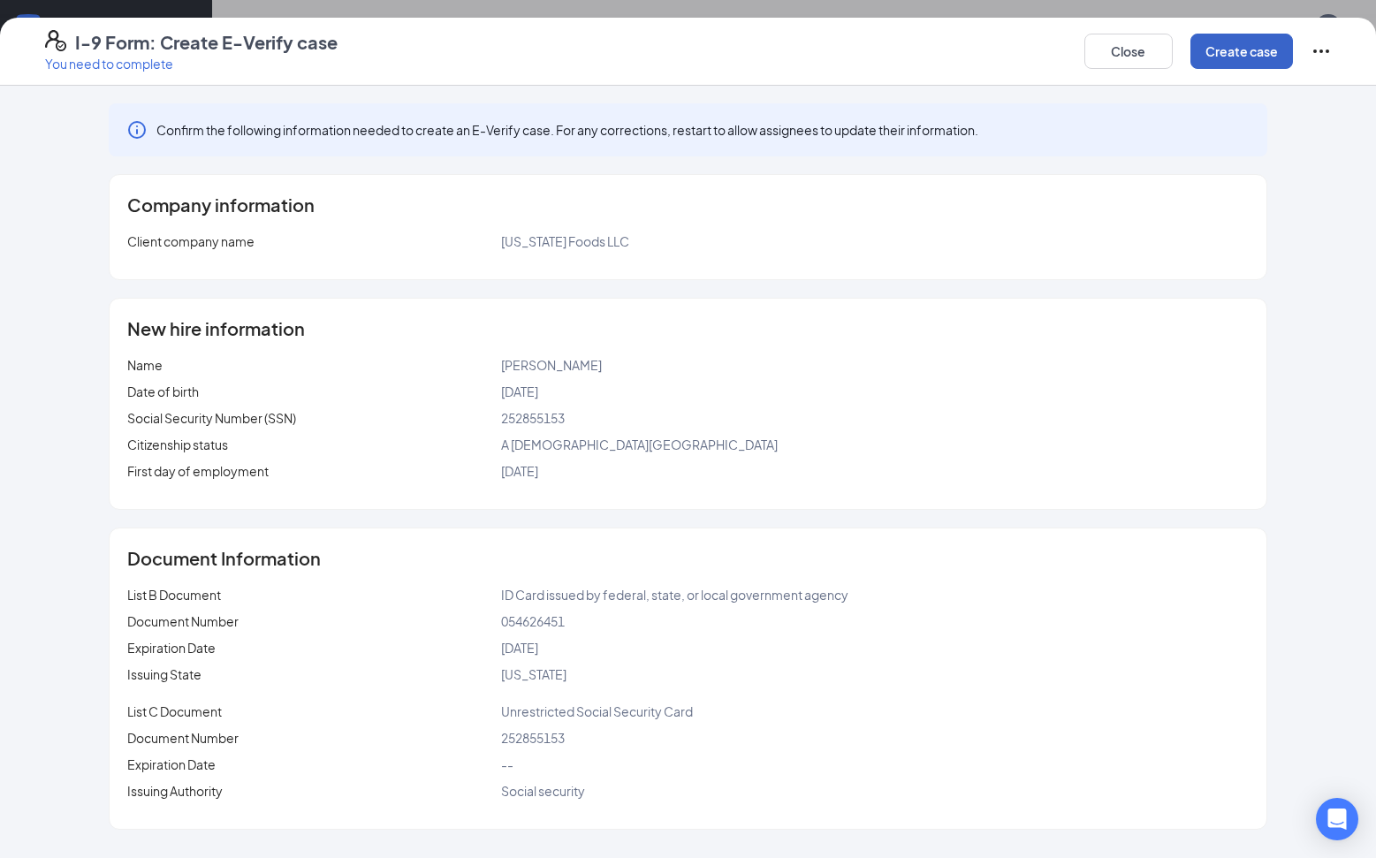
click at [1228, 56] on button "Create case" at bounding box center [1241, 51] width 102 height 35
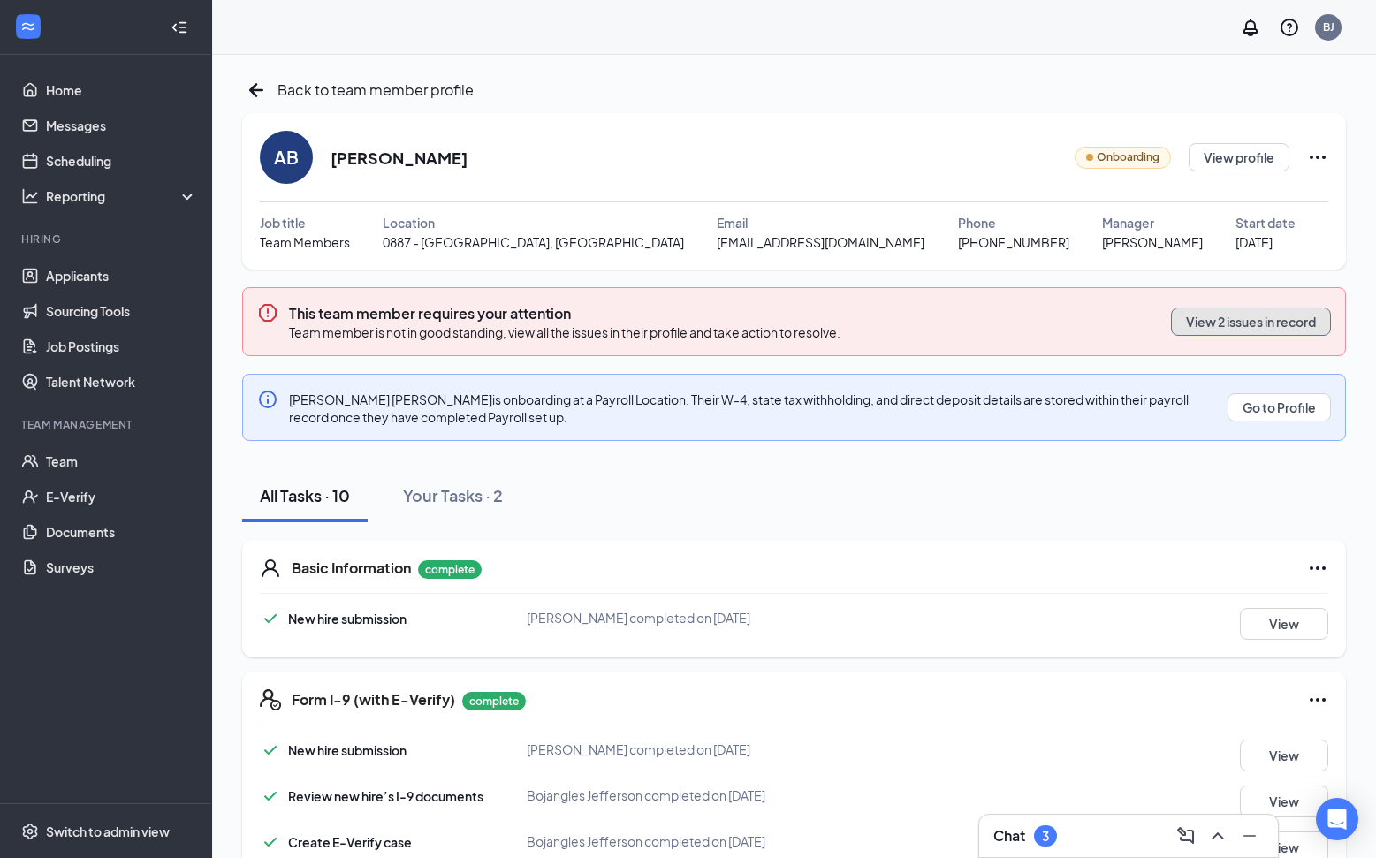
click at [1270, 322] on button "View 2 issues in record" at bounding box center [1251, 321] width 160 height 28
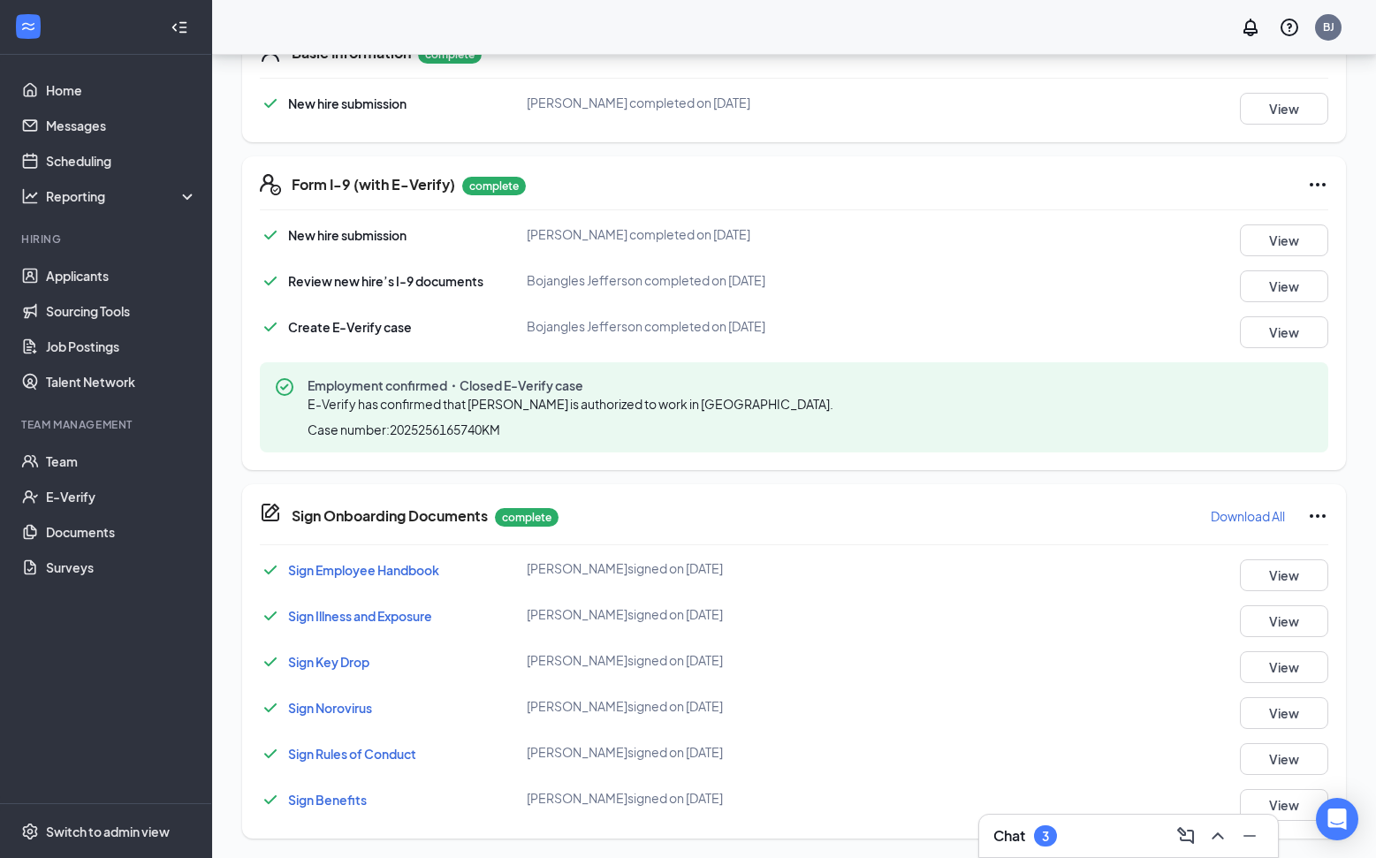
scroll to position [430, 0]
